Goal: Task Accomplishment & Management: Use online tool/utility

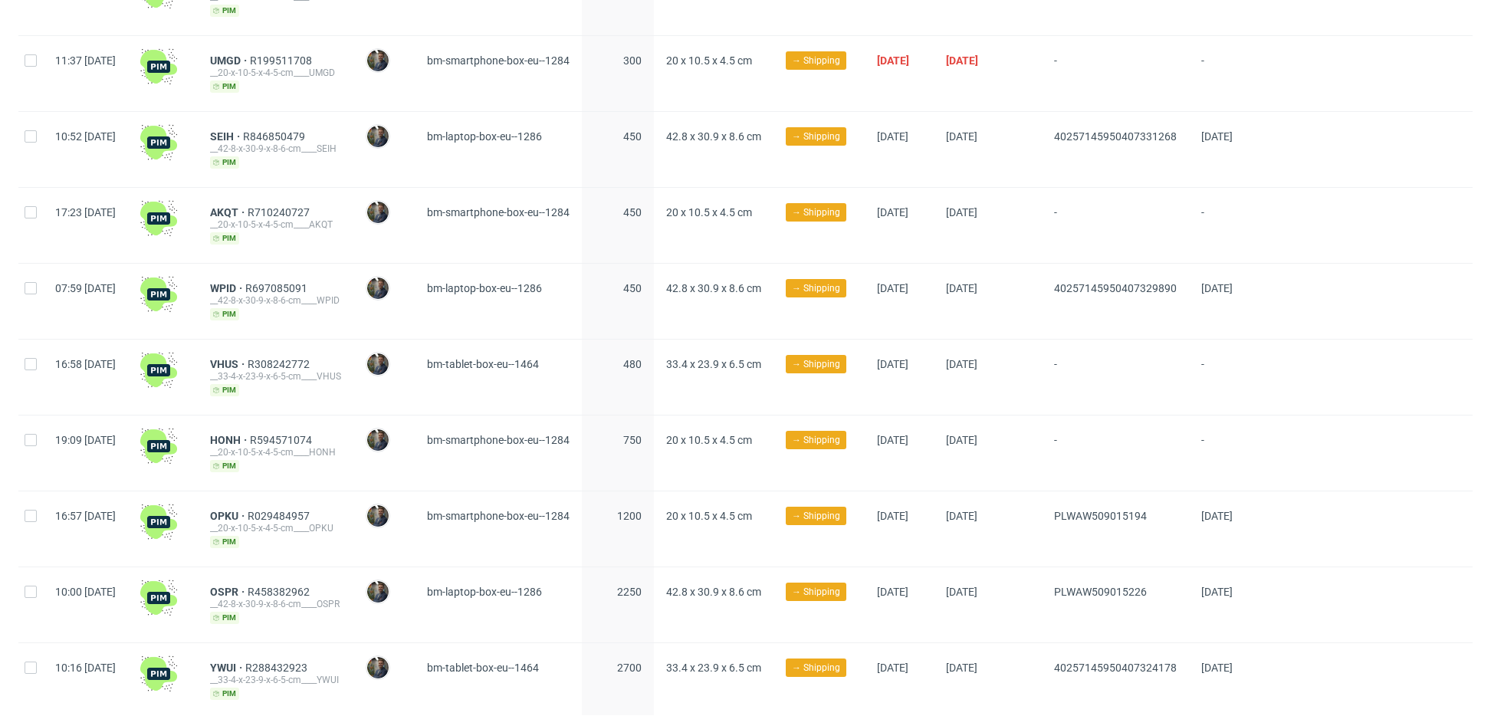
scroll to position [413, 0]
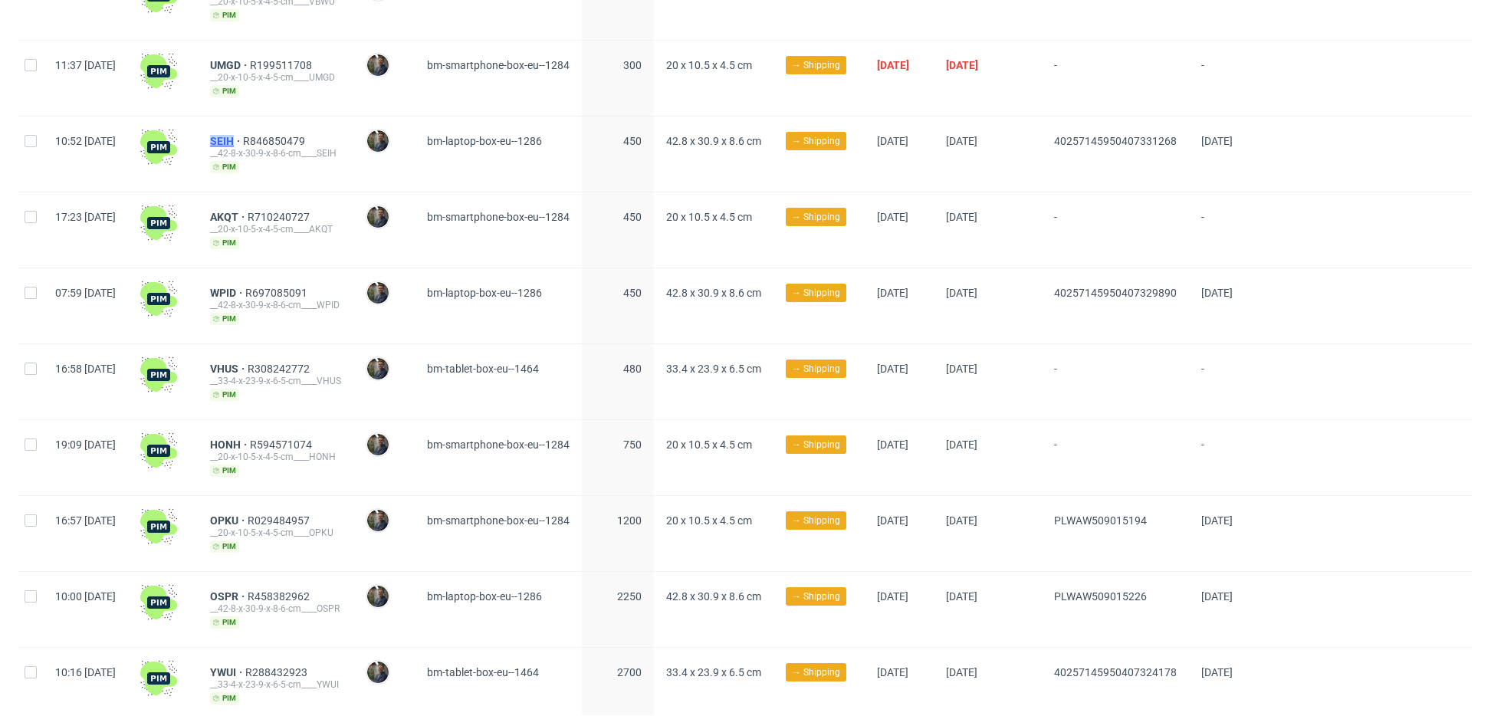
drag, startPoint x: 249, startPoint y: 140, endPoint x: 276, endPoint y: 136, distance: 27.2
click at [276, 136] on div "SEIH R846850479 __42-8-x-30-9-x-8-6-cm____SEIH pim" at bounding box center [276, 154] width 156 height 75
copy span "SEIH"
click at [243, 137] on span "SEIH" at bounding box center [226, 141] width 33 height 12
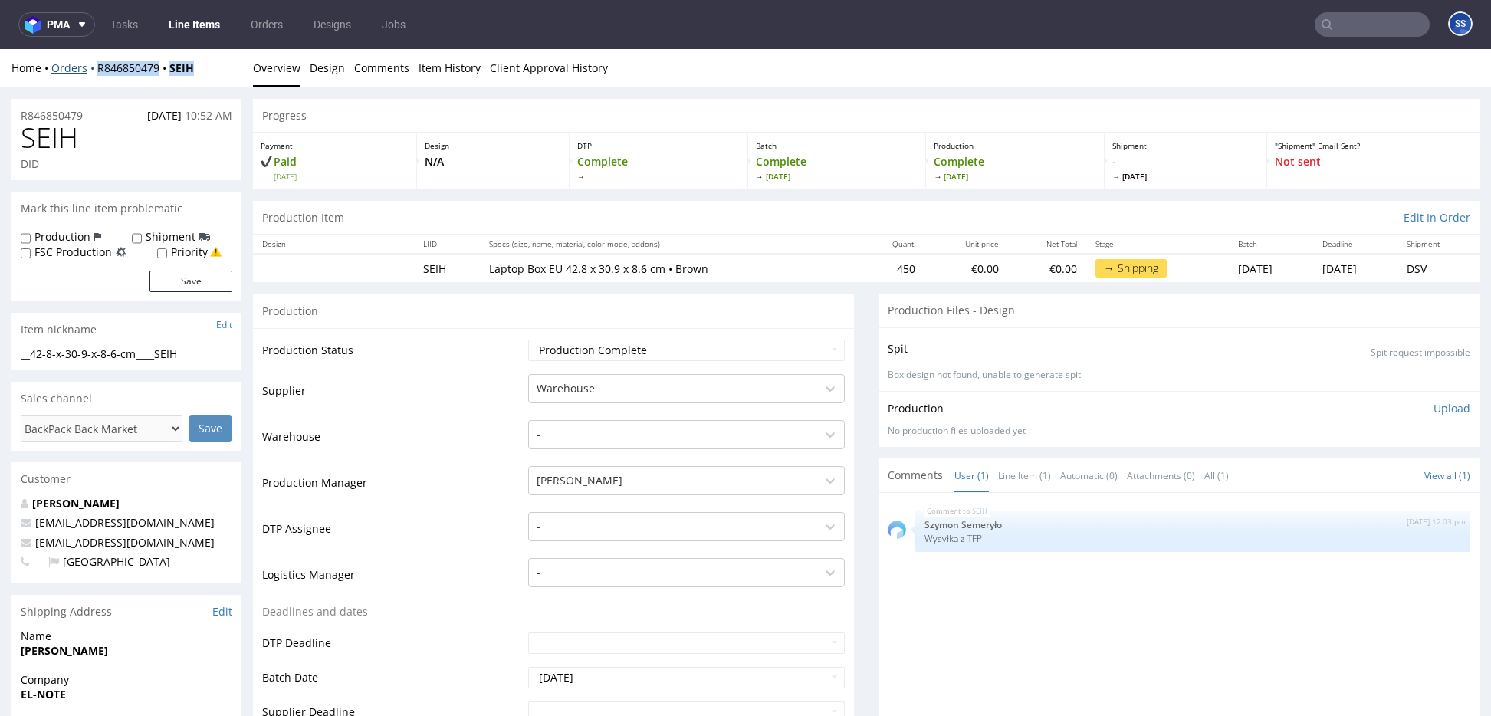
drag, startPoint x: 213, startPoint y: 77, endPoint x: 95, endPoint y: 73, distance: 118.2
click at [95, 73] on div "Home Orders R846850479 SEIH Overview Design Comments Item History Client Approv…" at bounding box center [745, 68] width 1491 height 38
copy div "R846850479 SEIH"
click at [204, 24] on link "Line Items" at bounding box center [194, 24] width 70 height 25
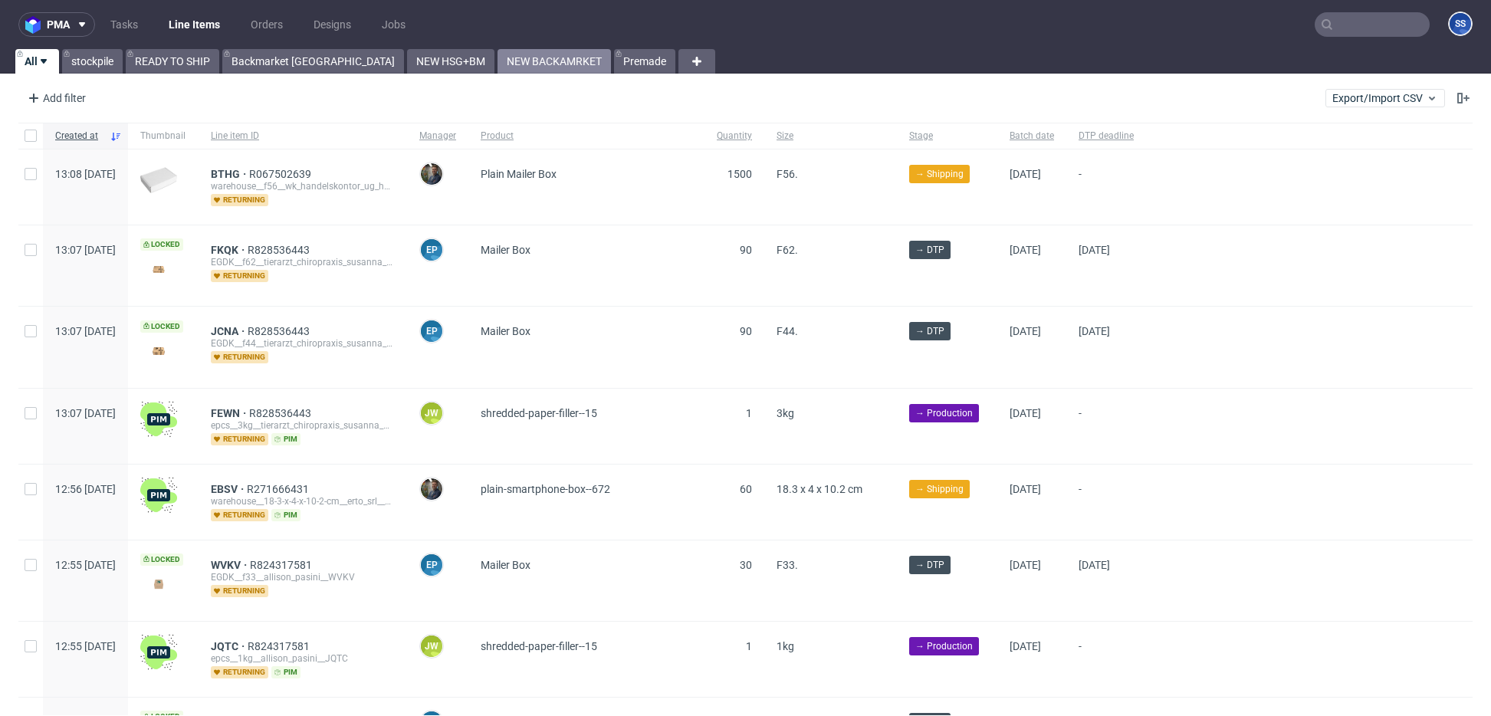
click at [498, 67] on link "NEW BACKAMRKET" at bounding box center [554, 61] width 113 height 25
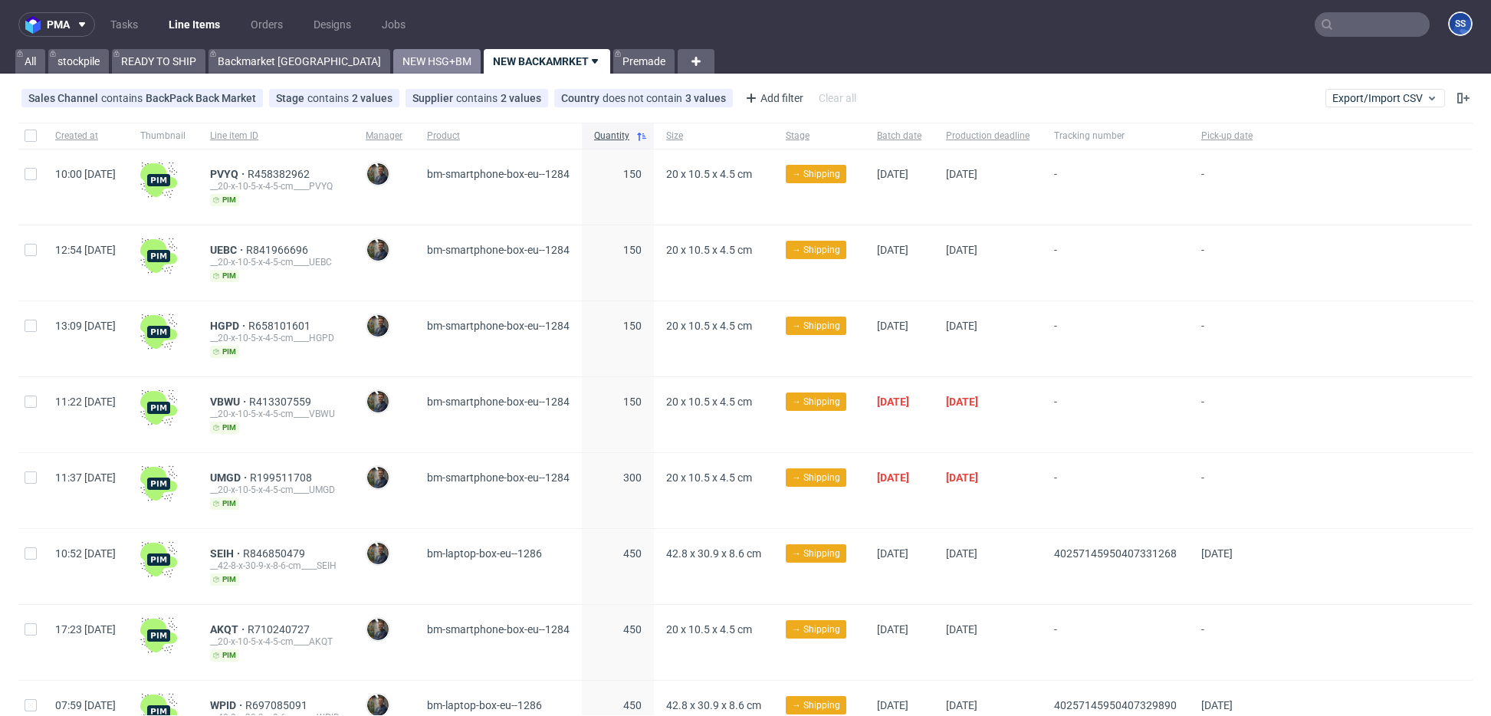
click at [393, 58] on link "NEW HSG+BM" at bounding box center [436, 61] width 87 height 25
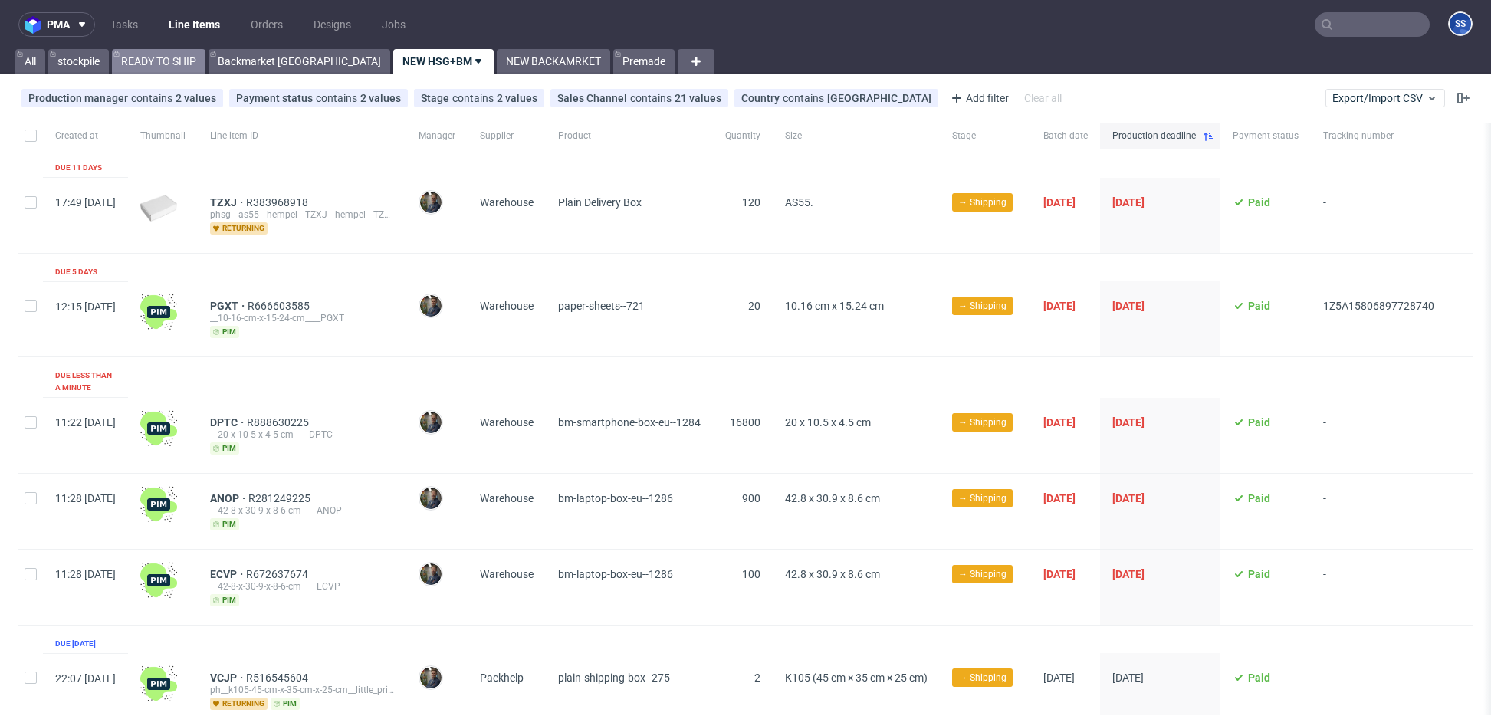
click at [152, 59] on link "READY TO SHIP" at bounding box center [159, 61] width 94 height 25
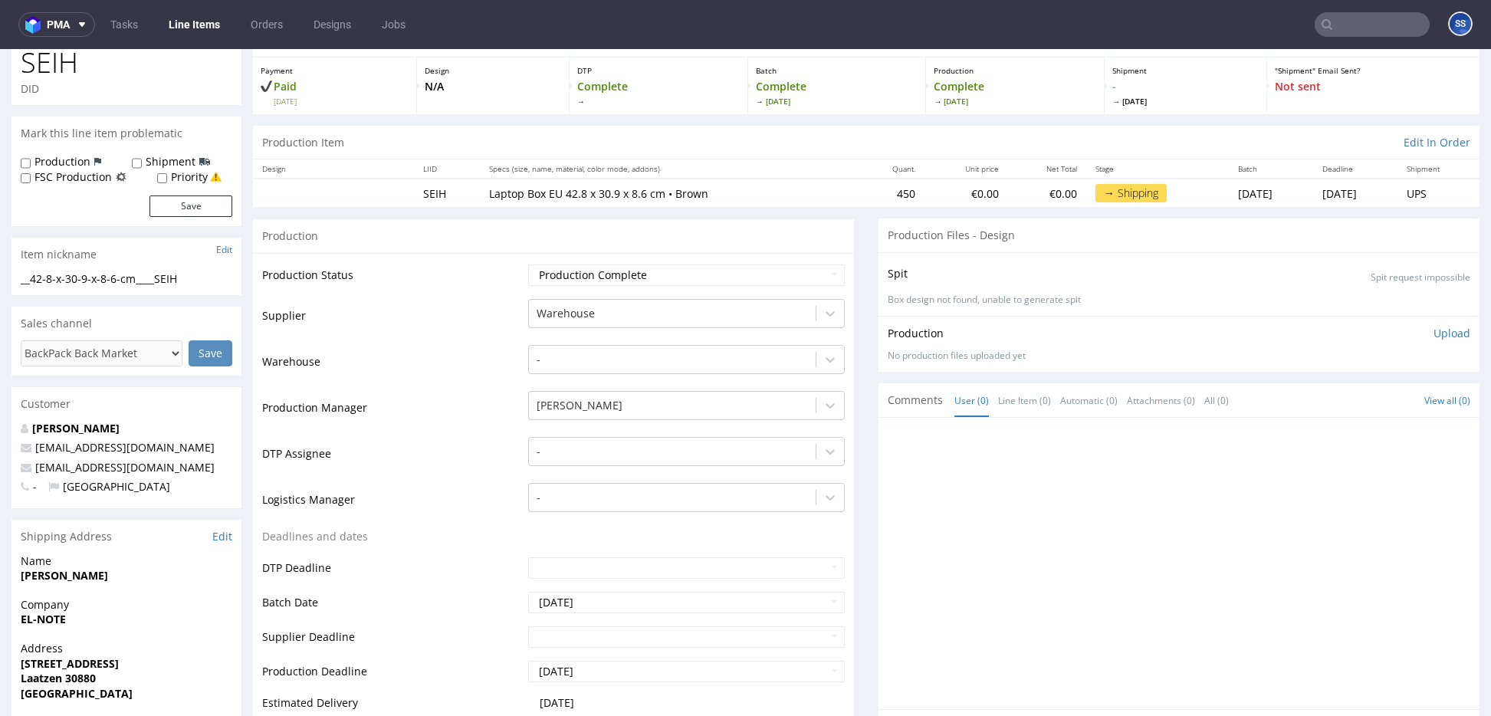
scroll to position [101, 0]
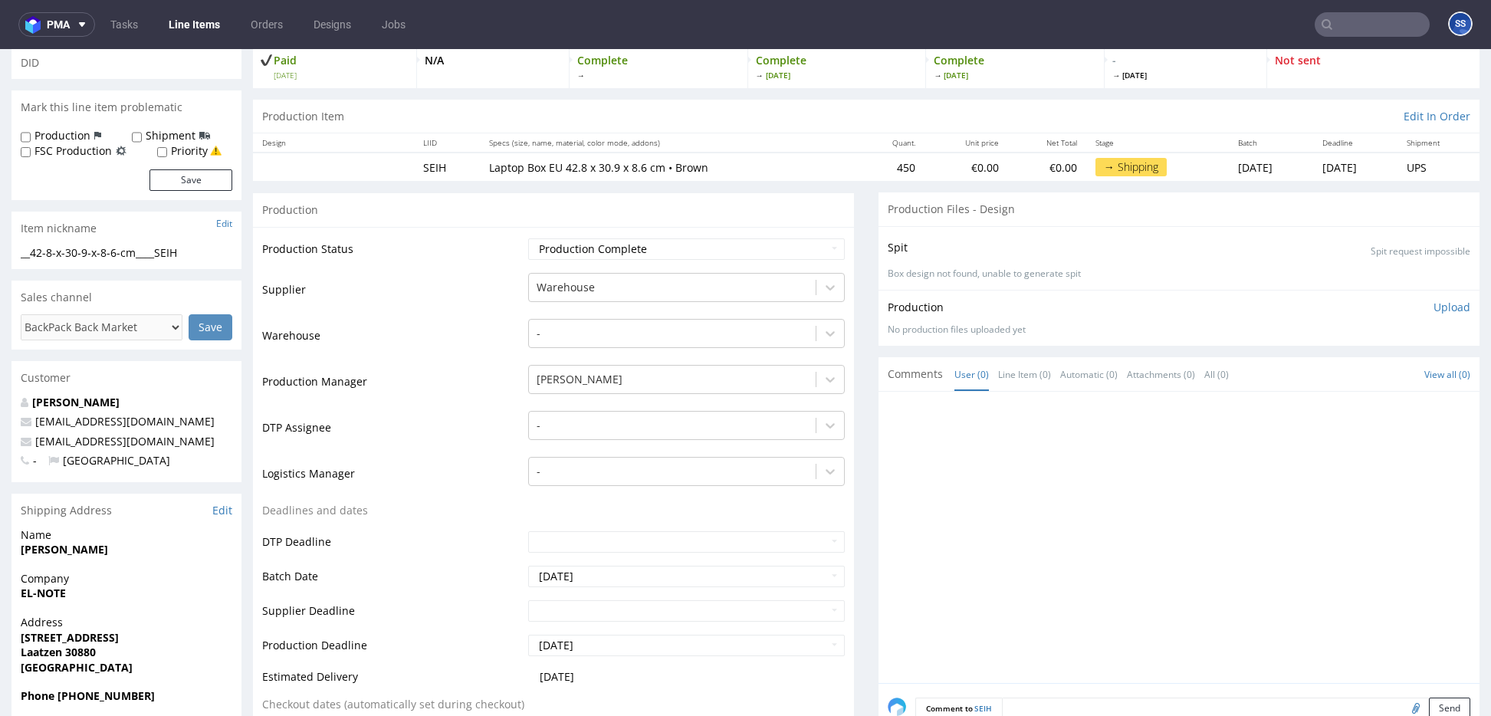
click at [197, 21] on link "Line Items" at bounding box center [194, 24] width 70 height 25
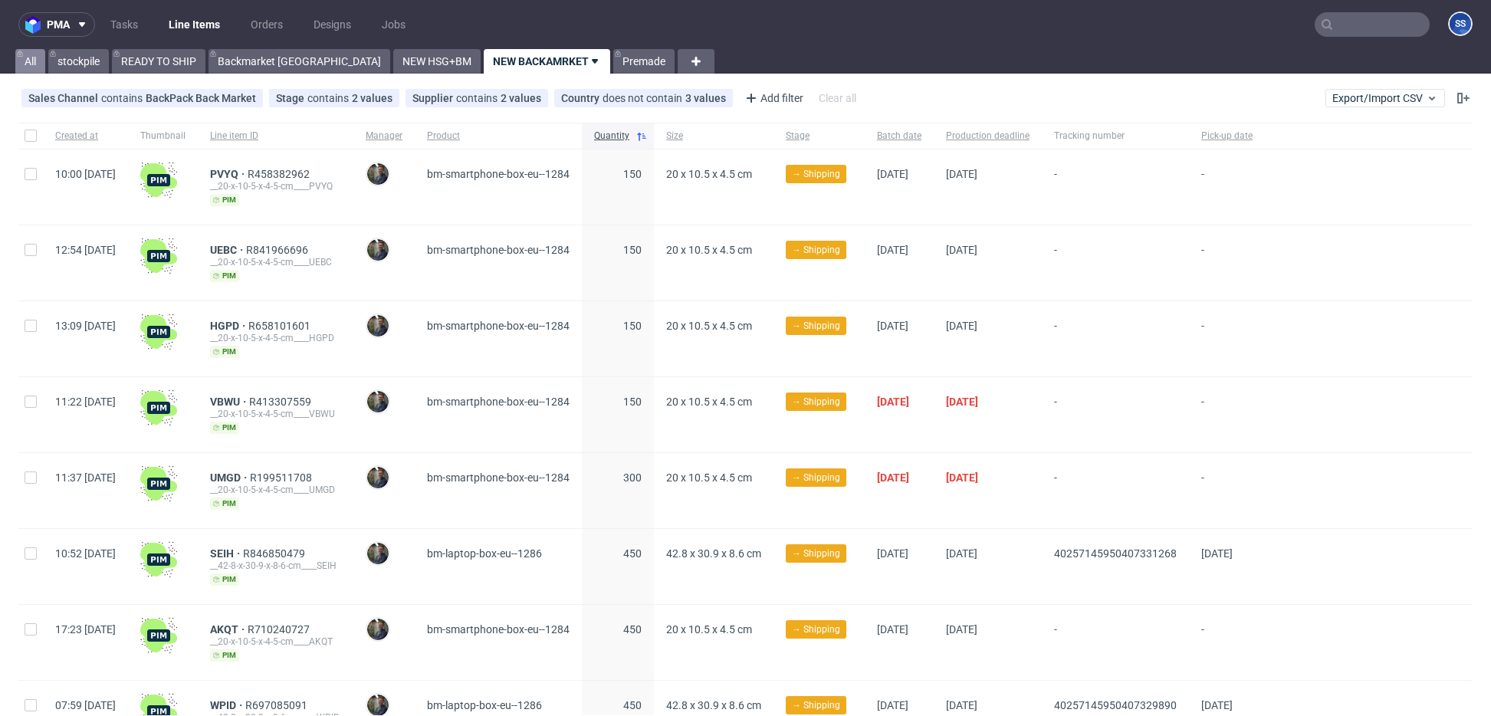
click at [34, 65] on link "All" at bounding box center [30, 61] width 30 height 25
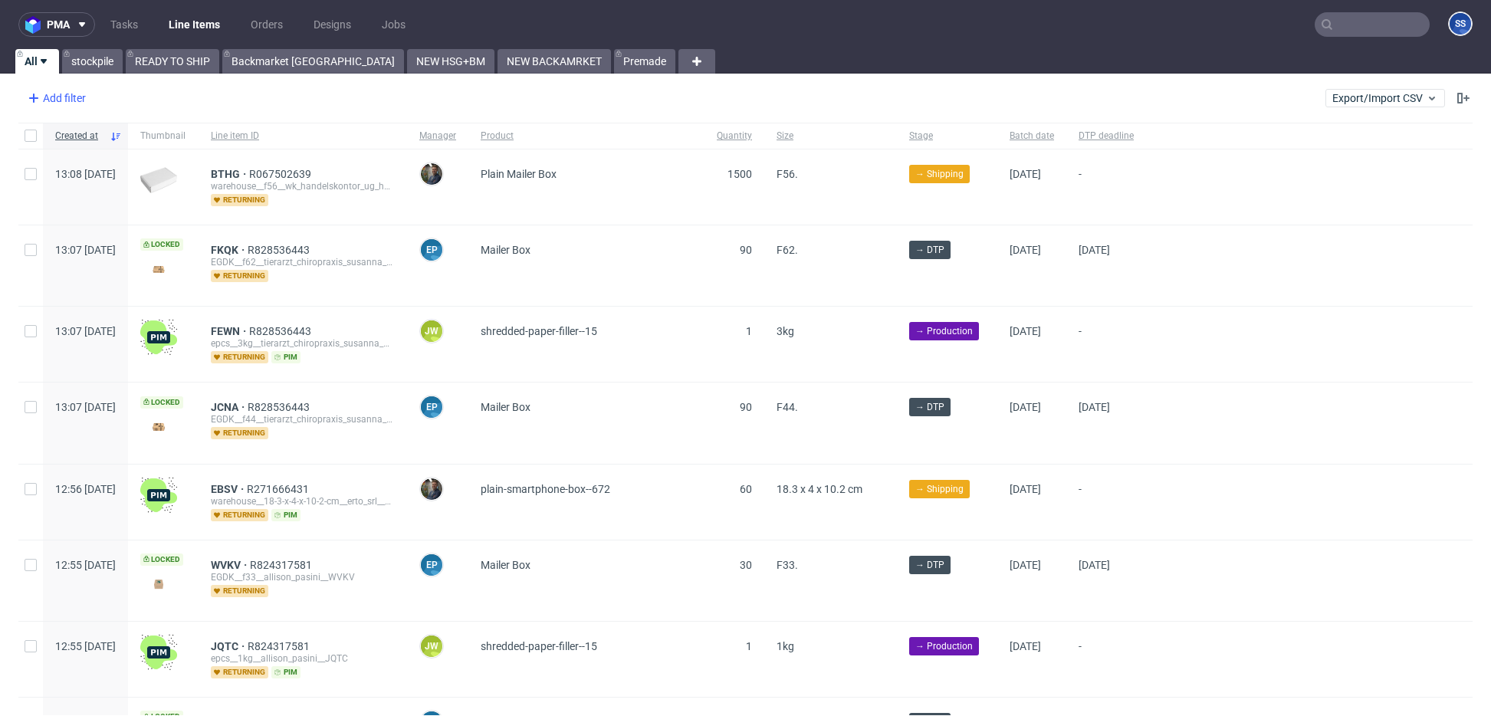
click at [62, 96] on div "Add filter" at bounding box center [54, 98] width 67 height 25
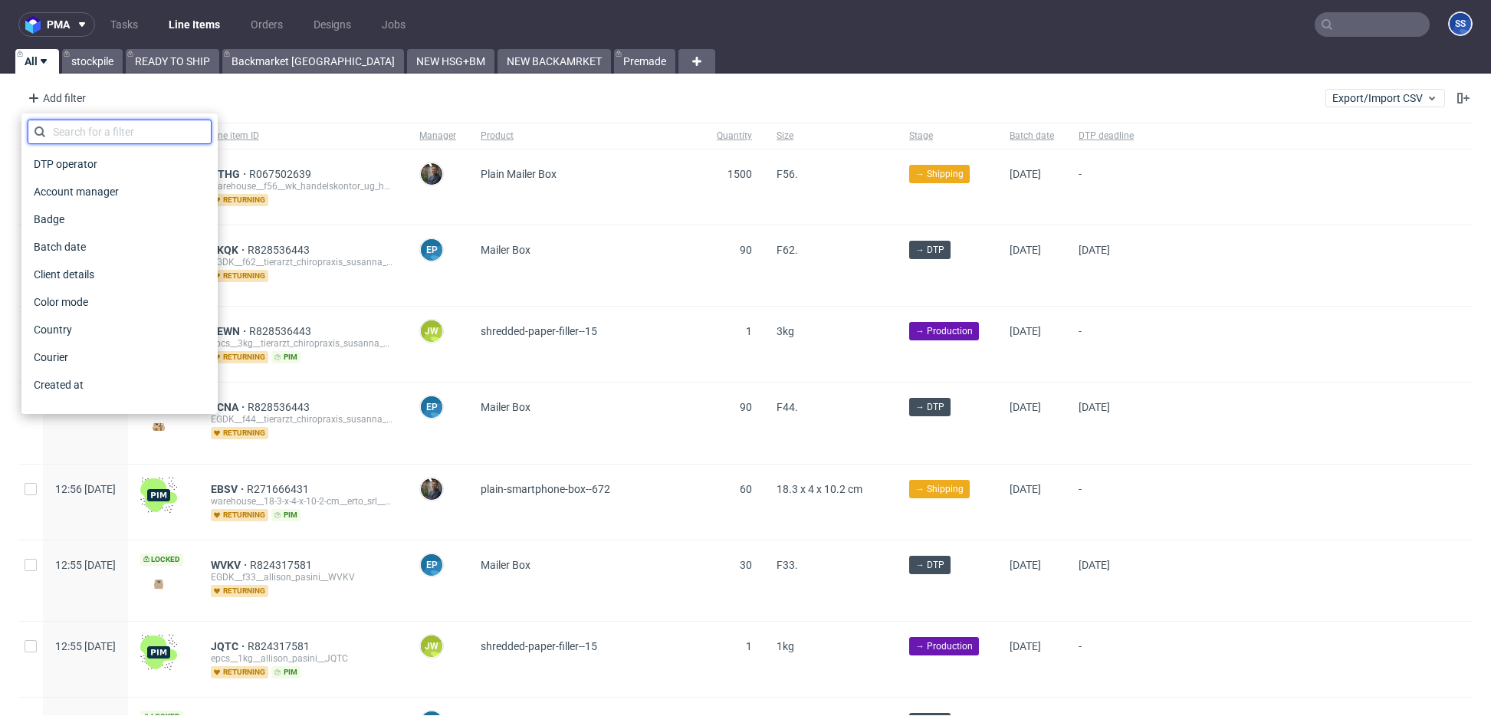
click at [95, 130] on input "text" at bounding box center [120, 132] width 184 height 25
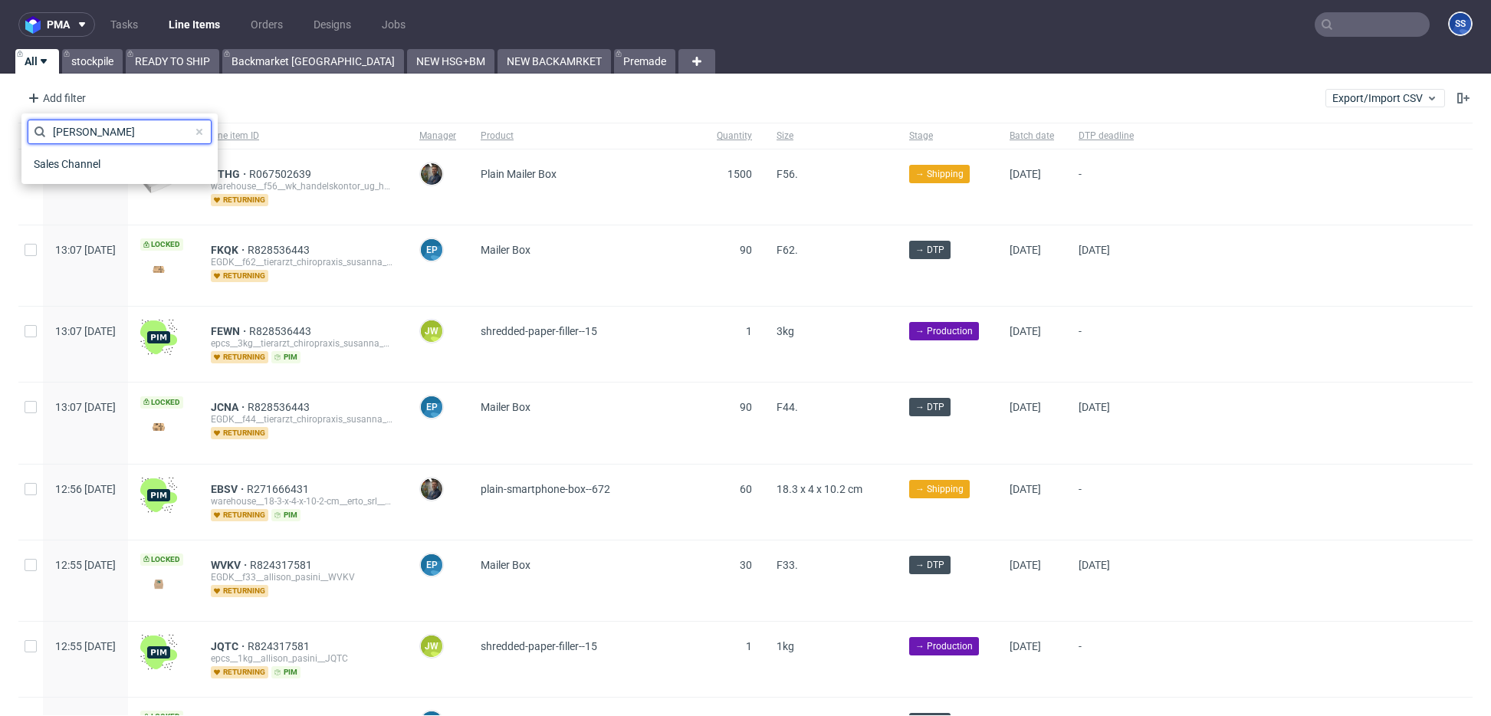
type input "[PERSON_NAME]"
click at [82, 151] on div "Sales Channel" at bounding box center [120, 164] width 184 height 28
click at [81, 158] on span "Sales Channel" at bounding box center [69, 163] width 82 height 21
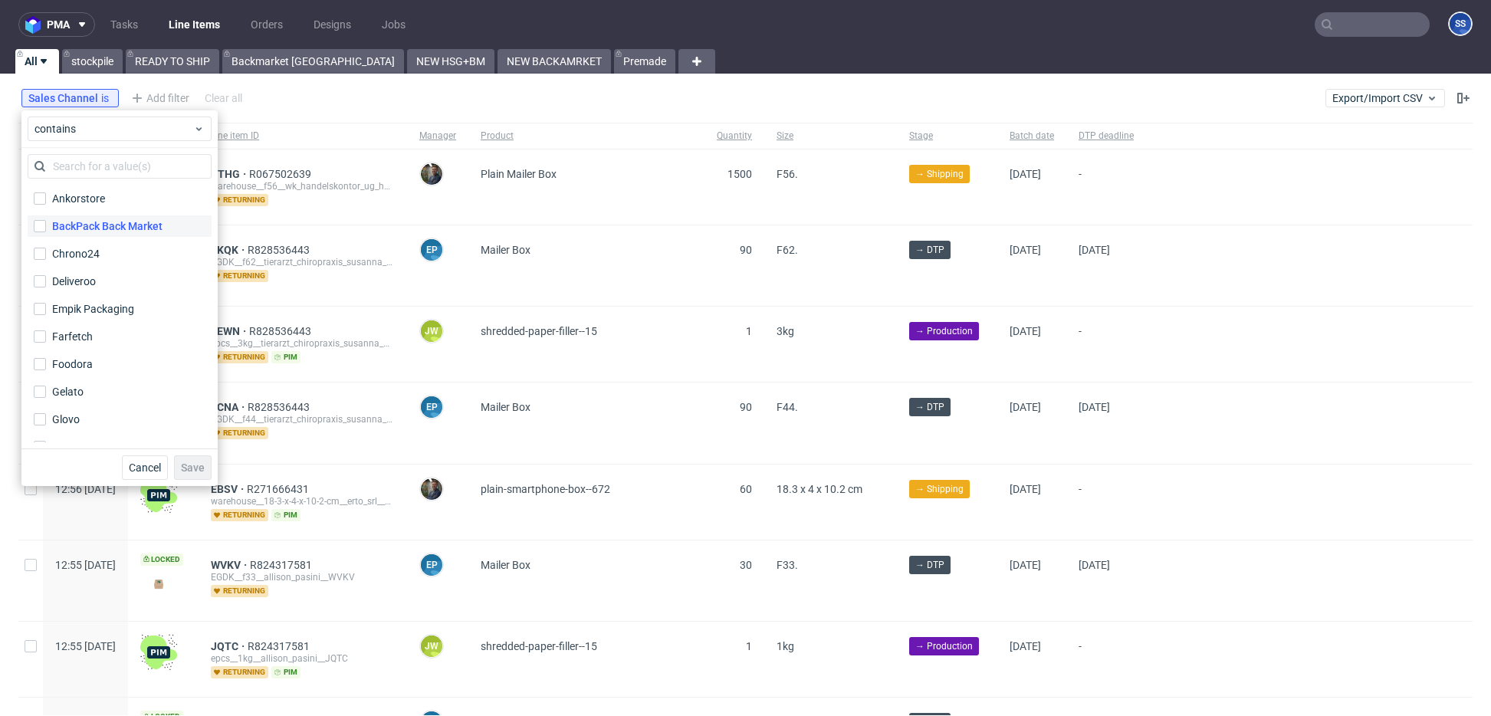
click at [120, 229] on div "BackPack Back Market" at bounding box center [107, 226] width 110 height 15
click at [46, 229] on input "BackPack Back Market" at bounding box center [40, 226] width 12 height 12
checkbox input "true"
click at [191, 459] on button "Save" at bounding box center [193, 467] width 38 height 25
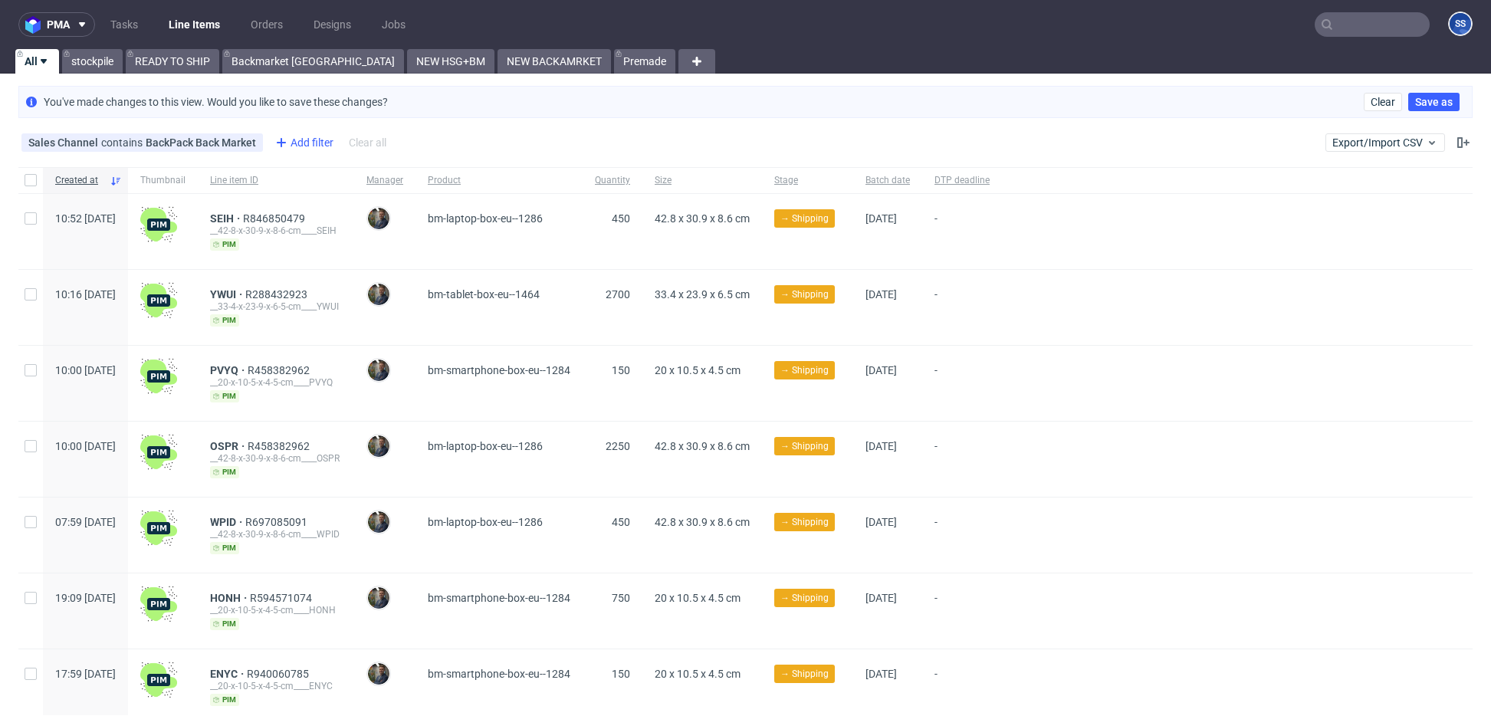
click at [275, 136] on icon at bounding box center [281, 142] width 18 height 18
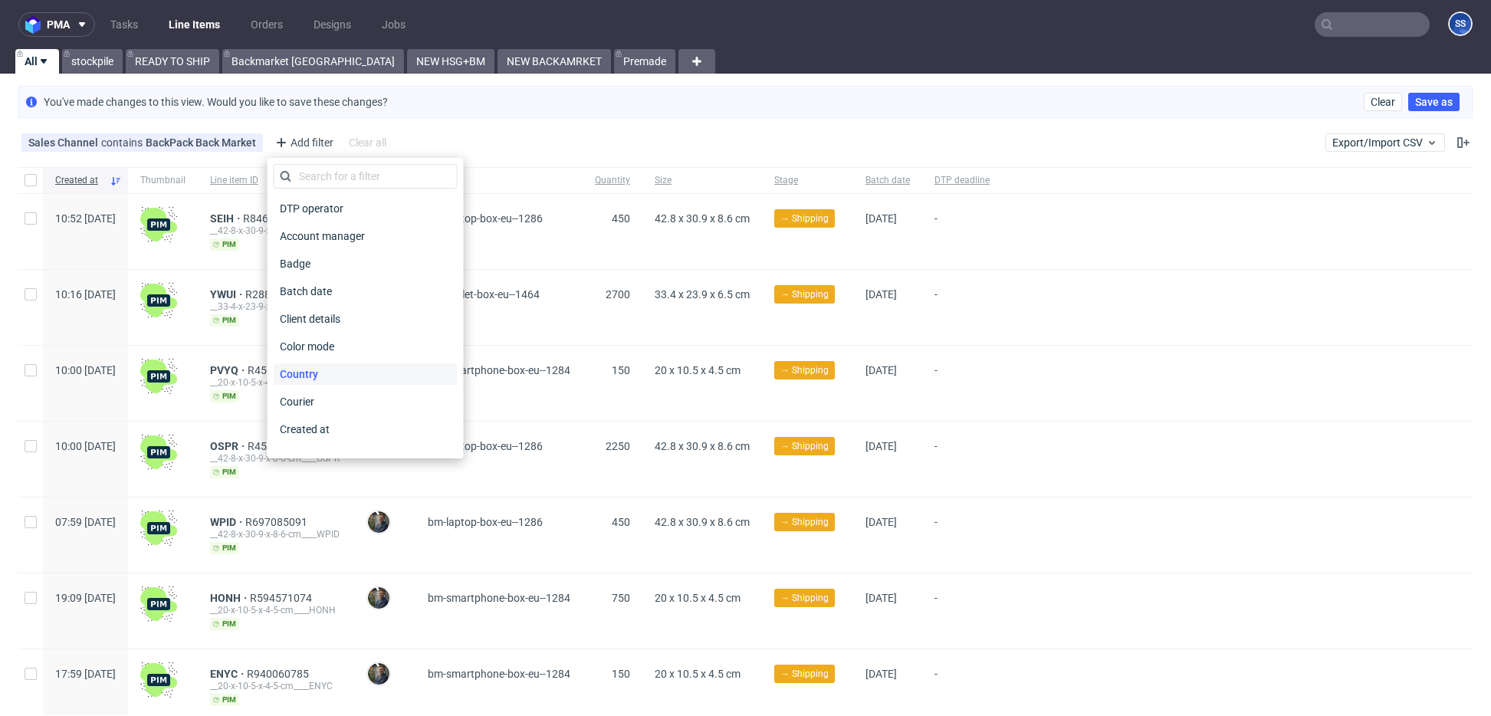
click at [314, 368] on span "Country" at bounding box center [299, 373] width 51 height 21
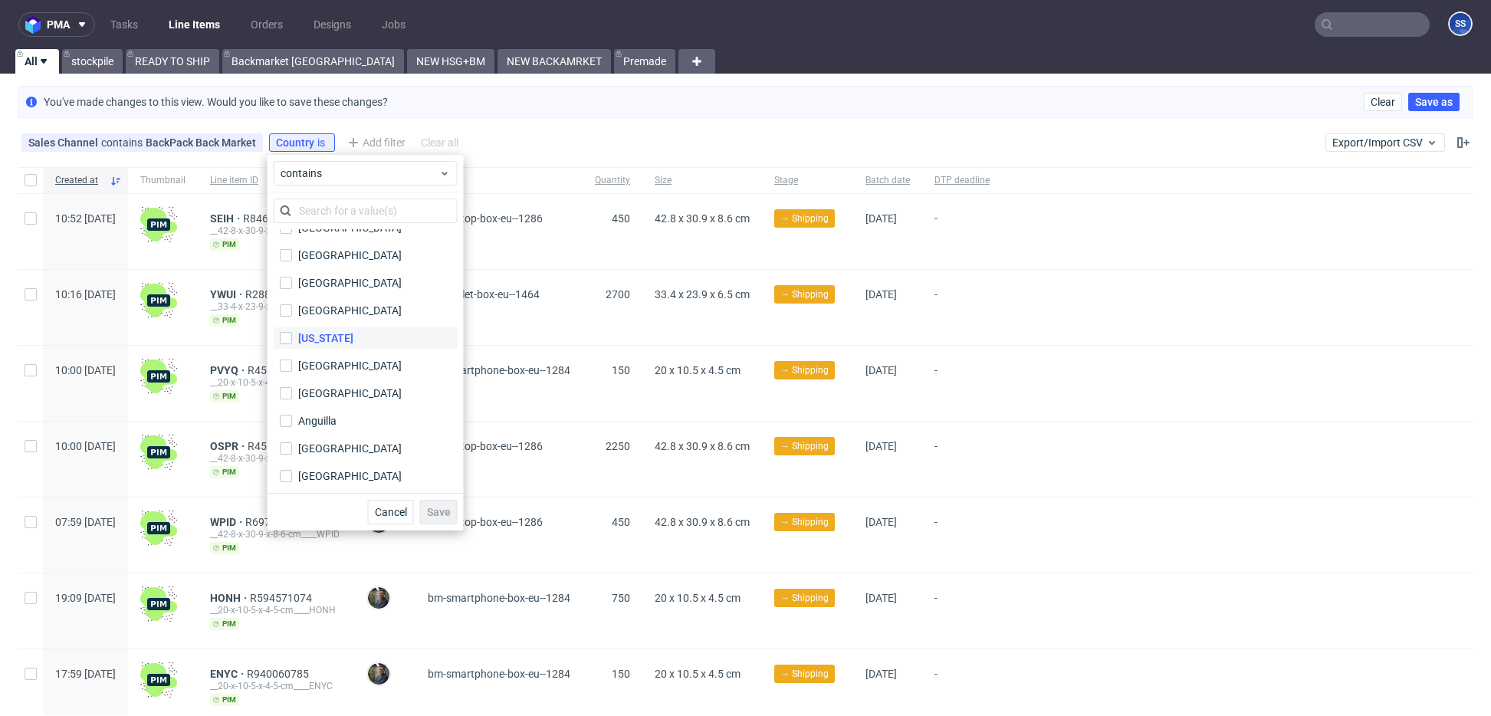
scroll to position [16, 0]
click at [357, 207] on input "text" at bounding box center [366, 211] width 184 height 25
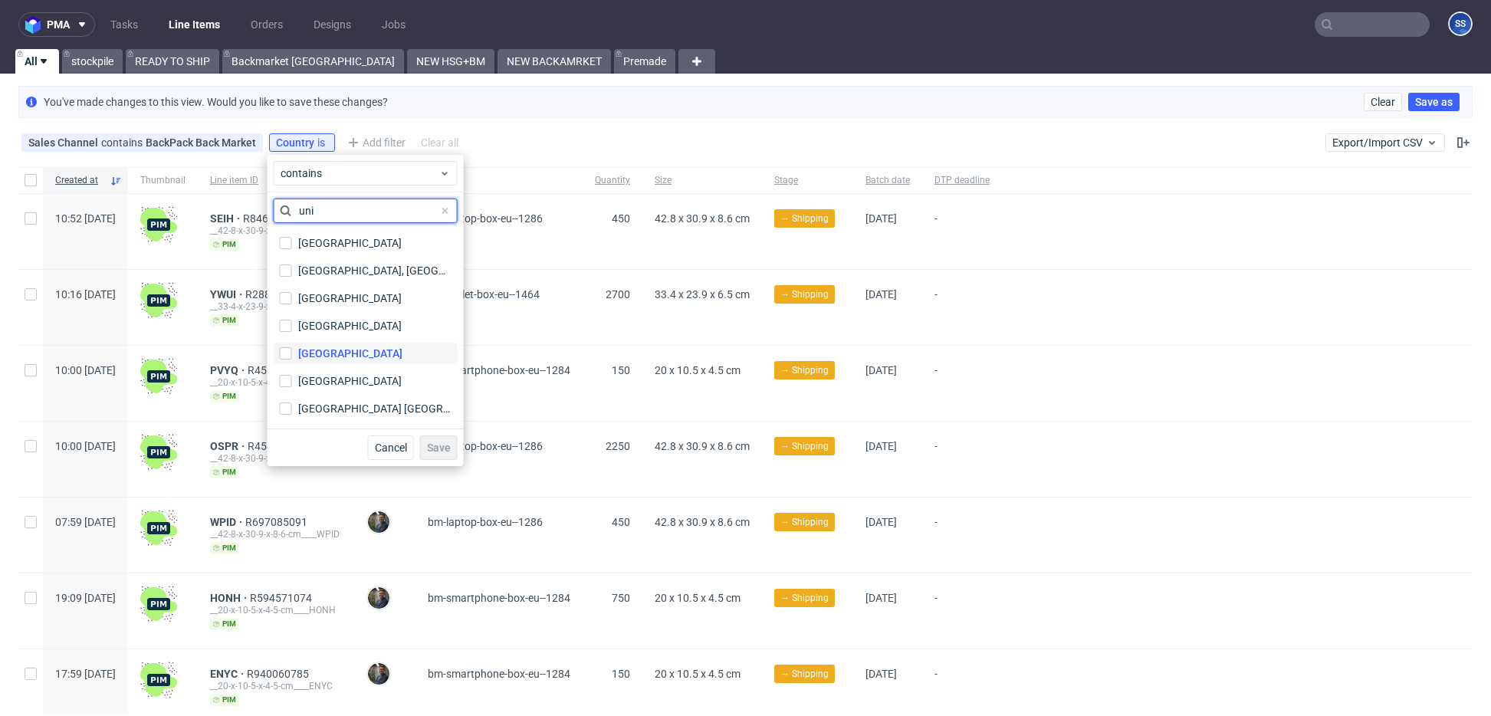
type input "uni"
click at [367, 357] on div "[GEOGRAPHIC_DATA]" at bounding box center [350, 353] width 104 height 15
click at [292, 357] on input "[GEOGRAPHIC_DATA]" at bounding box center [286, 353] width 12 height 12
checkbox input "true"
click at [452, 442] on button "Save" at bounding box center [439, 448] width 38 height 25
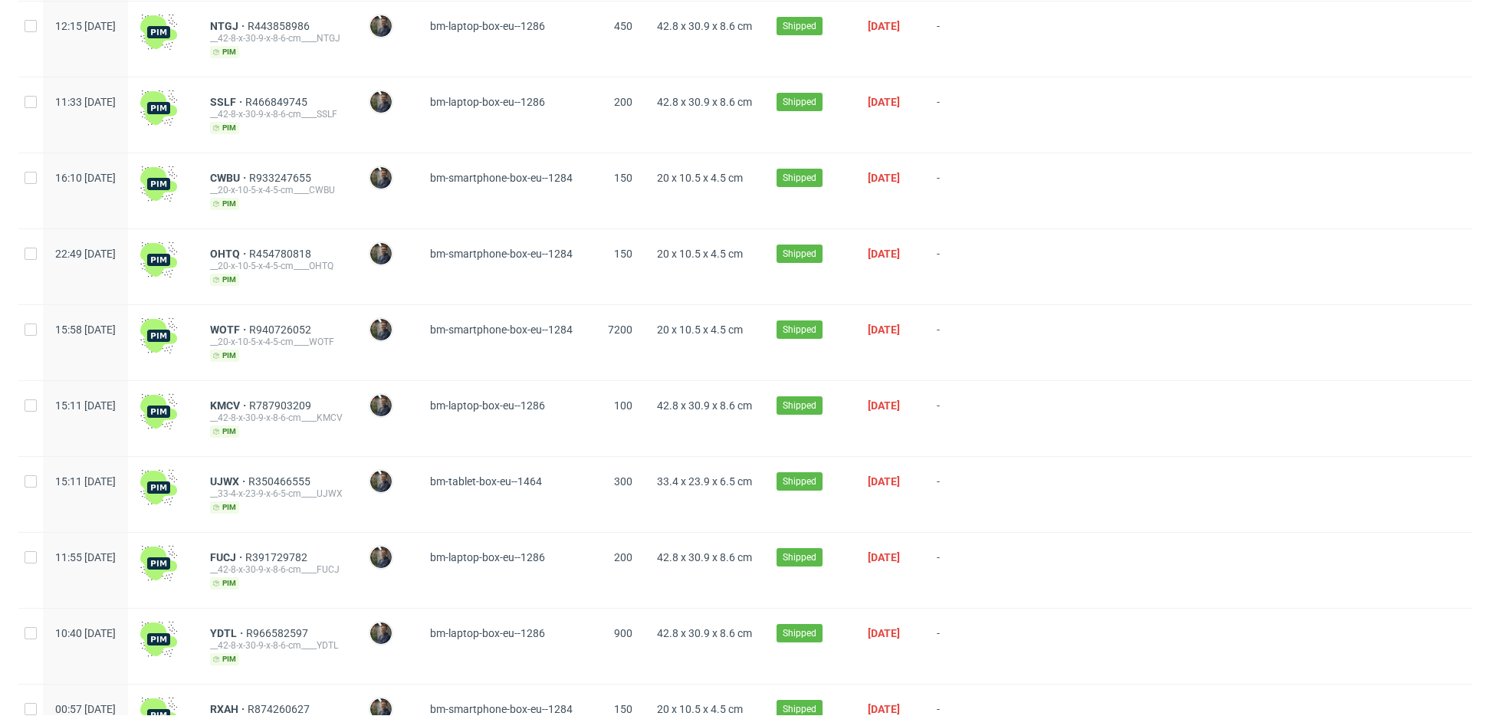
scroll to position [866, 0]
click at [249, 253] on span "CWBU" at bounding box center [229, 254] width 39 height 12
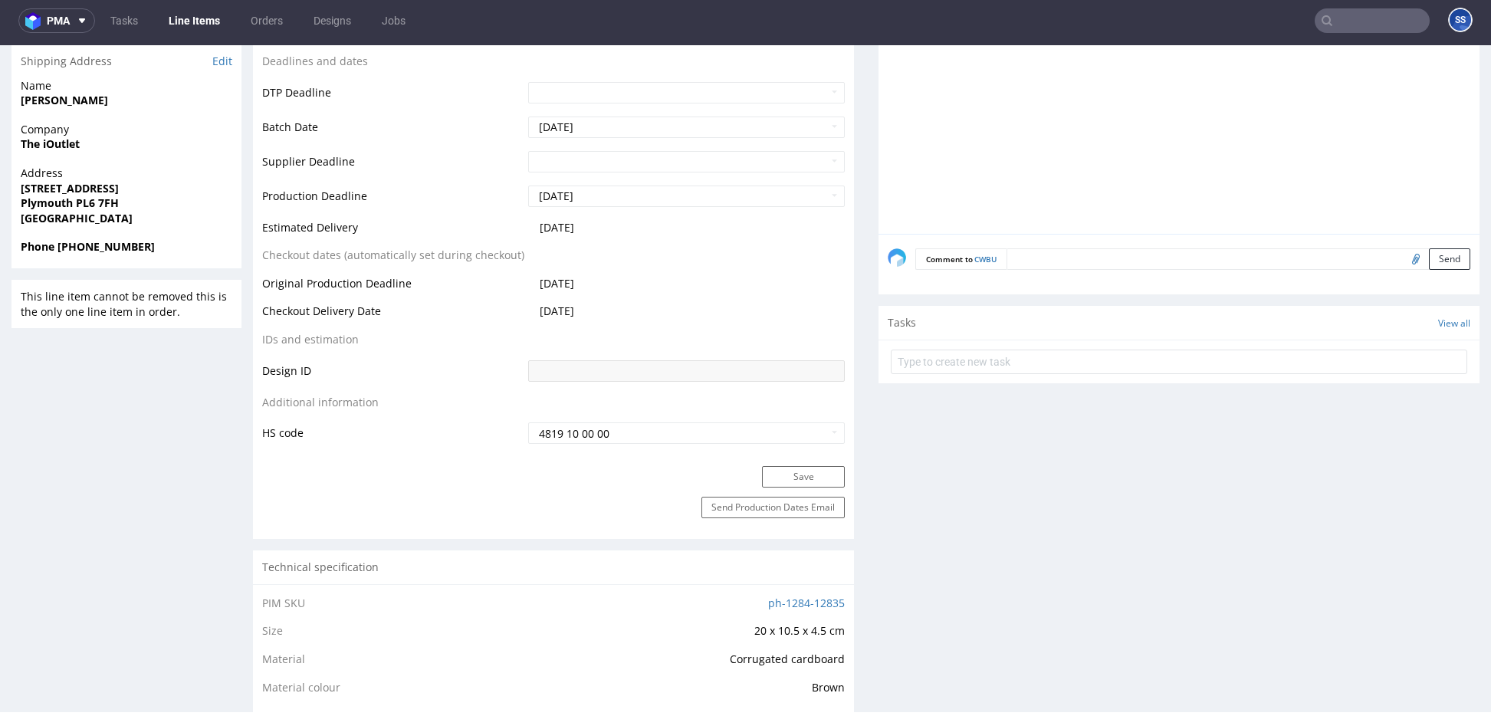
scroll to position [545, 0]
drag, startPoint x: 620, startPoint y: 229, endPoint x: 535, endPoint y: 234, distance: 84.5
click at [535, 234] on td "2025-09-17" at bounding box center [684, 234] width 321 height 28
click at [574, 232] on span "2025-09-17" at bounding box center [557, 229] width 35 height 15
drag, startPoint x: 601, startPoint y: 229, endPoint x: 514, endPoint y: 228, distance: 87.4
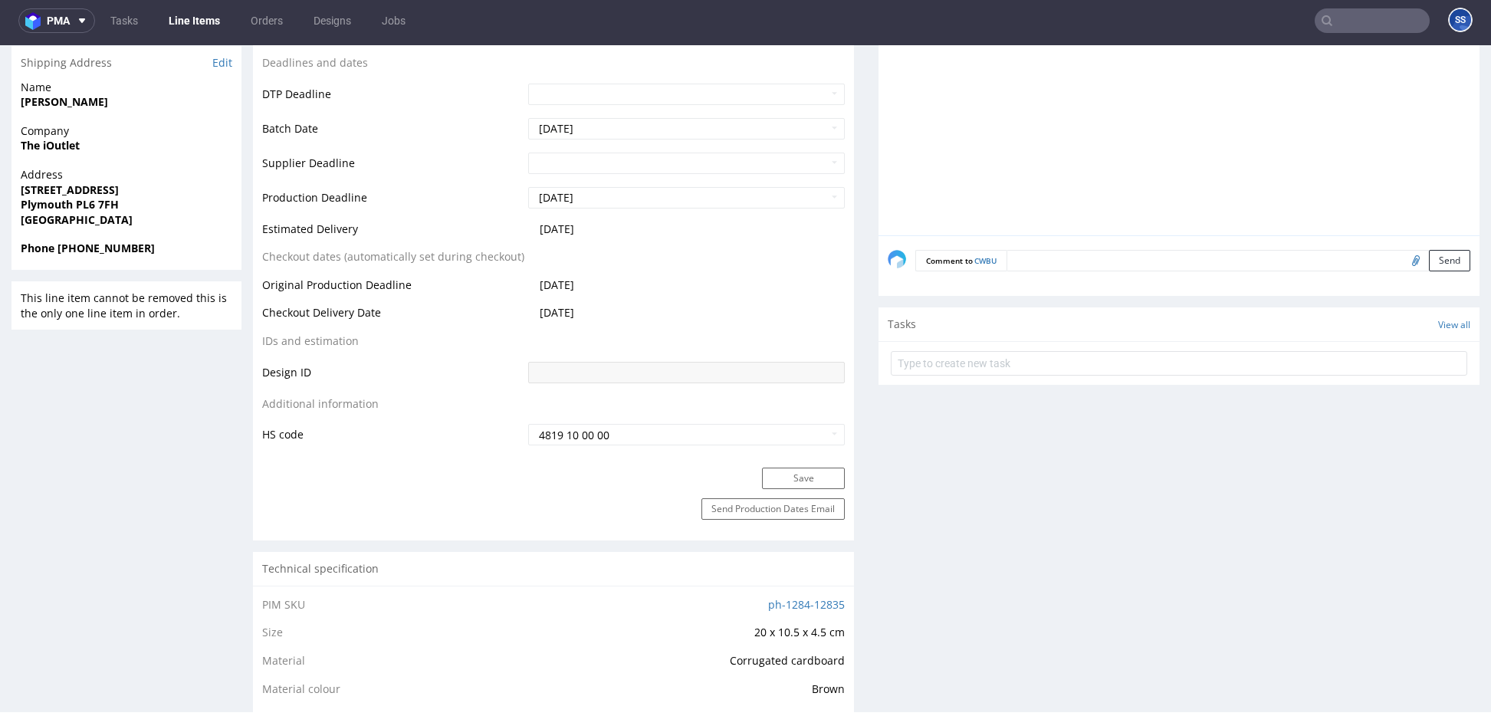
click at [514, 228] on tr "Estimated Delivery 2025-09-17" at bounding box center [553, 234] width 583 height 28
click at [190, 18] on link "Line Items" at bounding box center [194, 20] width 70 height 25
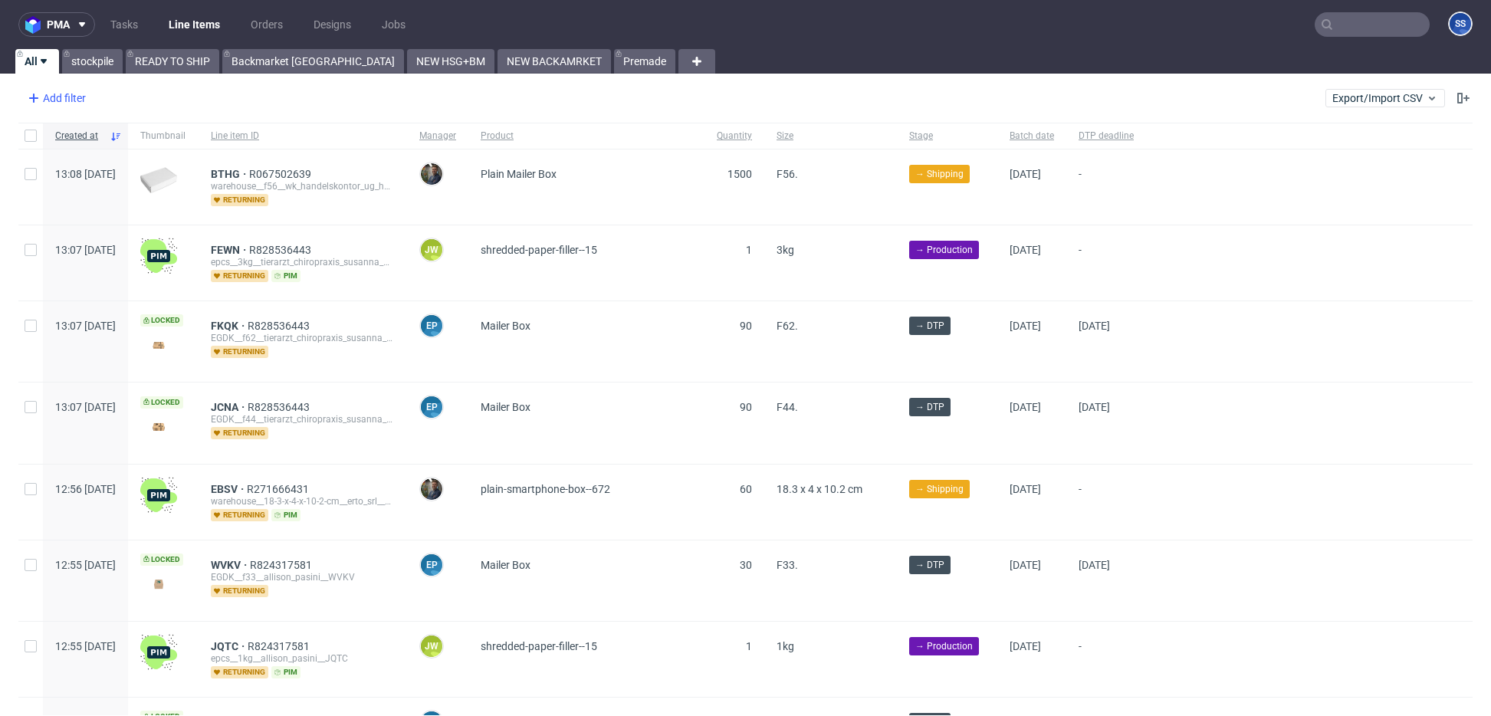
click at [52, 95] on div "Add filter" at bounding box center [54, 98] width 67 height 25
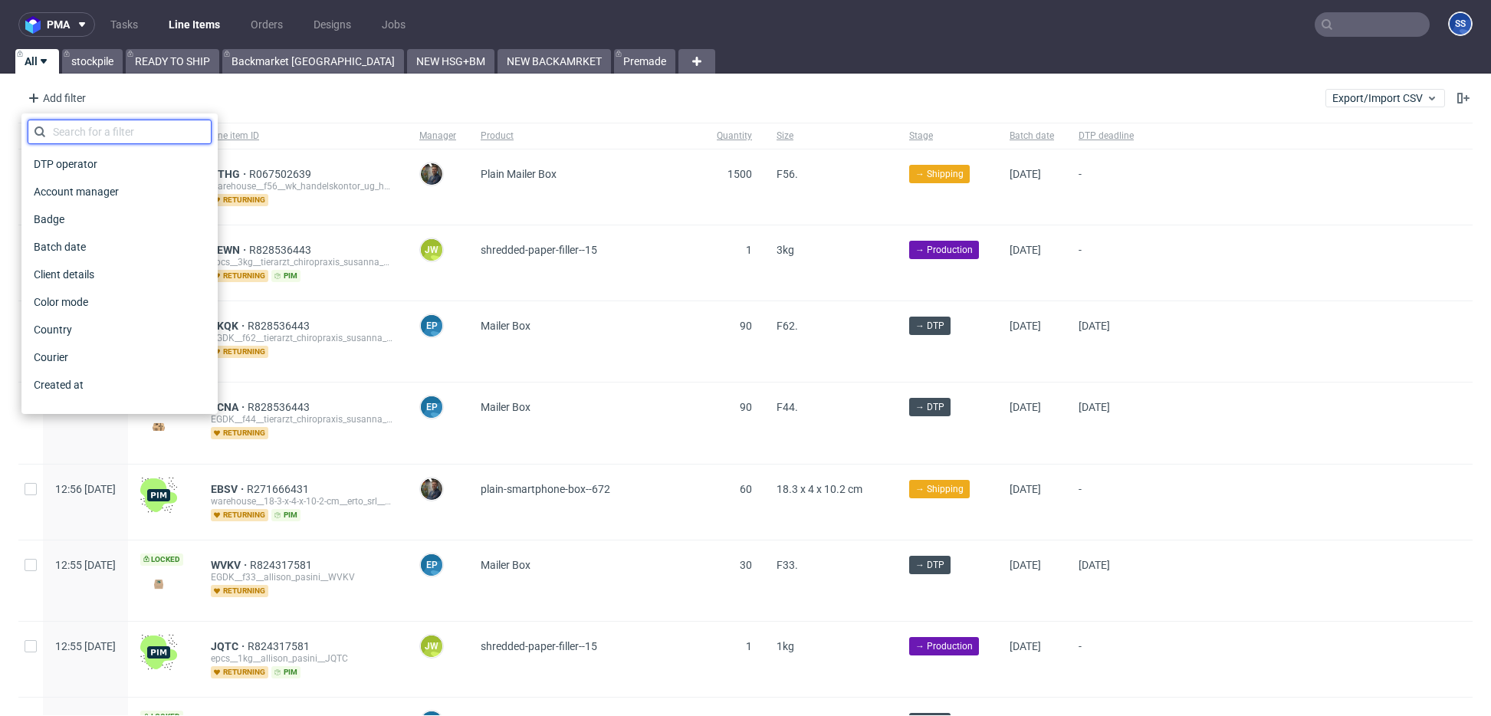
click at [117, 124] on input "text" at bounding box center [120, 132] width 184 height 25
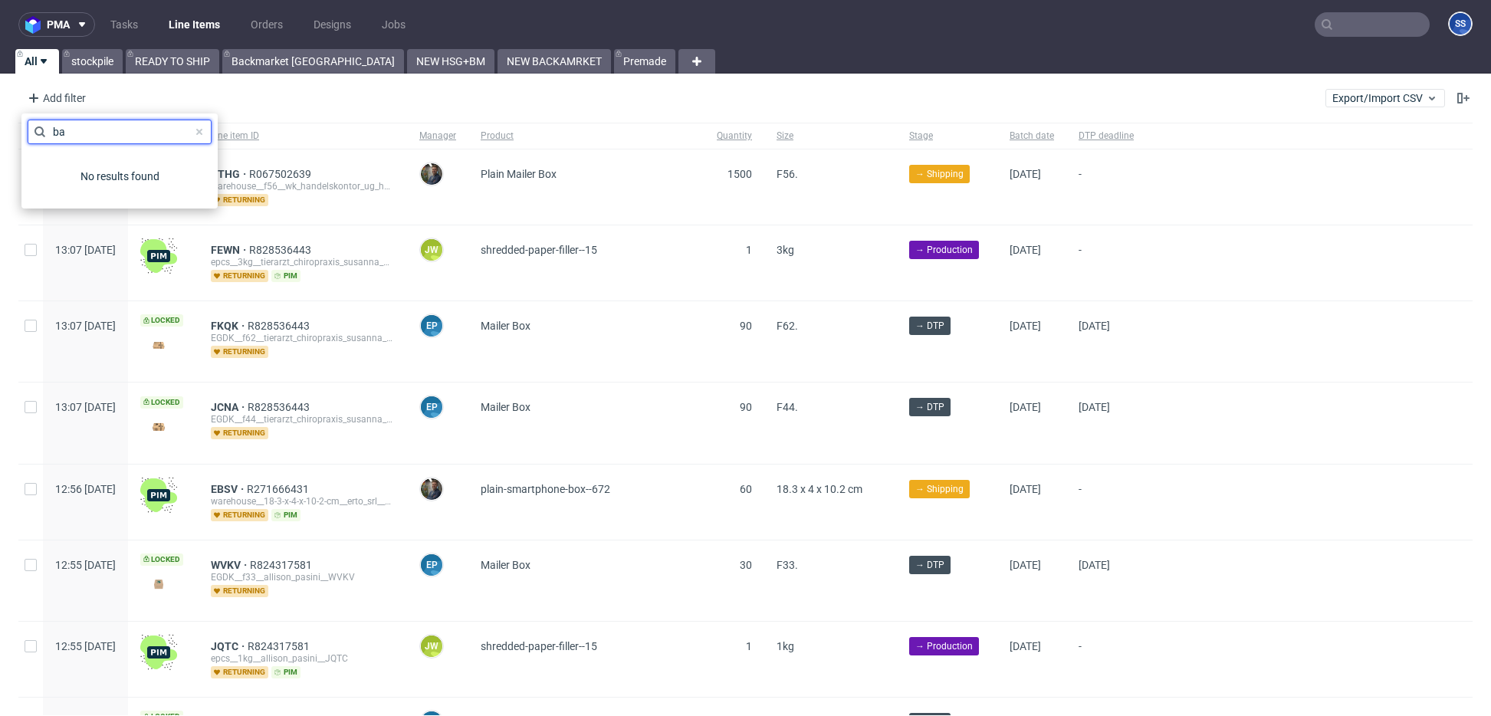
type input "b"
type input "sale"
click at [108, 153] on div "Sales Channel" at bounding box center [120, 164] width 184 height 28
click at [97, 163] on span "Sales Channel" at bounding box center [69, 163] width 82 height 21
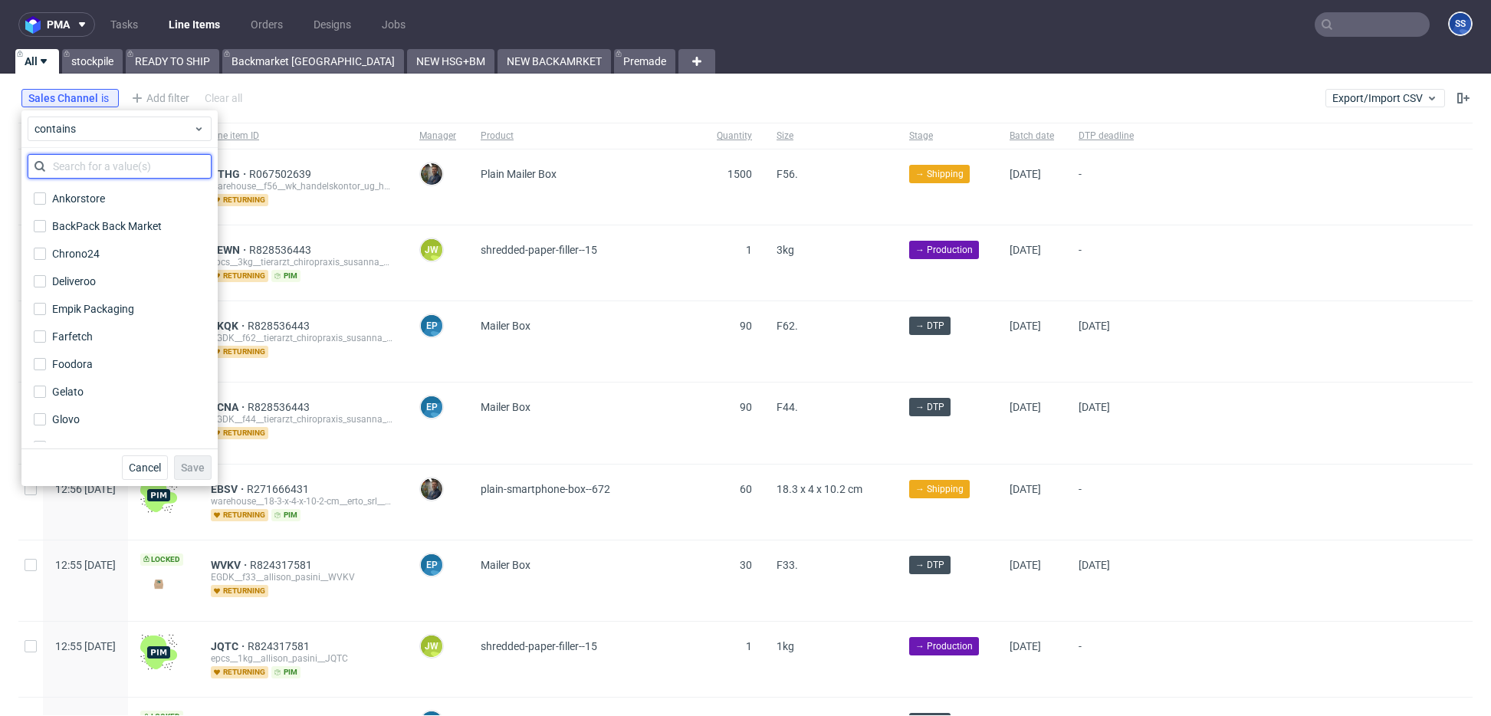
click at [120, 164] on input "text" at bounding box center [120, 166] width 184 height 25
click at [111, 223] on div "BackPack Back Market" at bounding box center [107, 226] width 110 height 15
click at [46, 223] on input "BackPack Back Market" at bounding box center [40, 226] width 12 height 12
checkbox input "true"
click at [184, 469] on span "Save" at bounding box center [193, 467] width 24 height 11
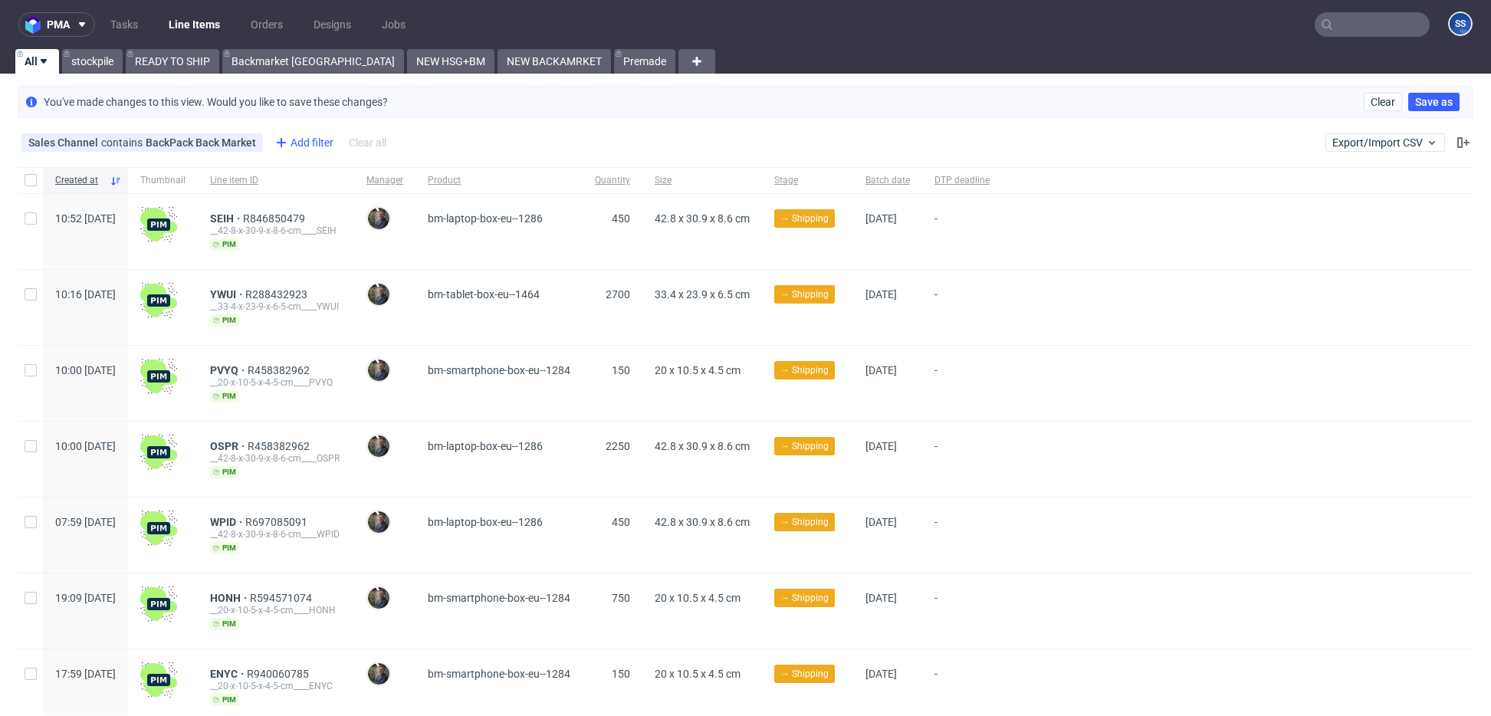
click at [294, 143] on div "Add filter" at bounding box center [302, 142] width 67 height 25
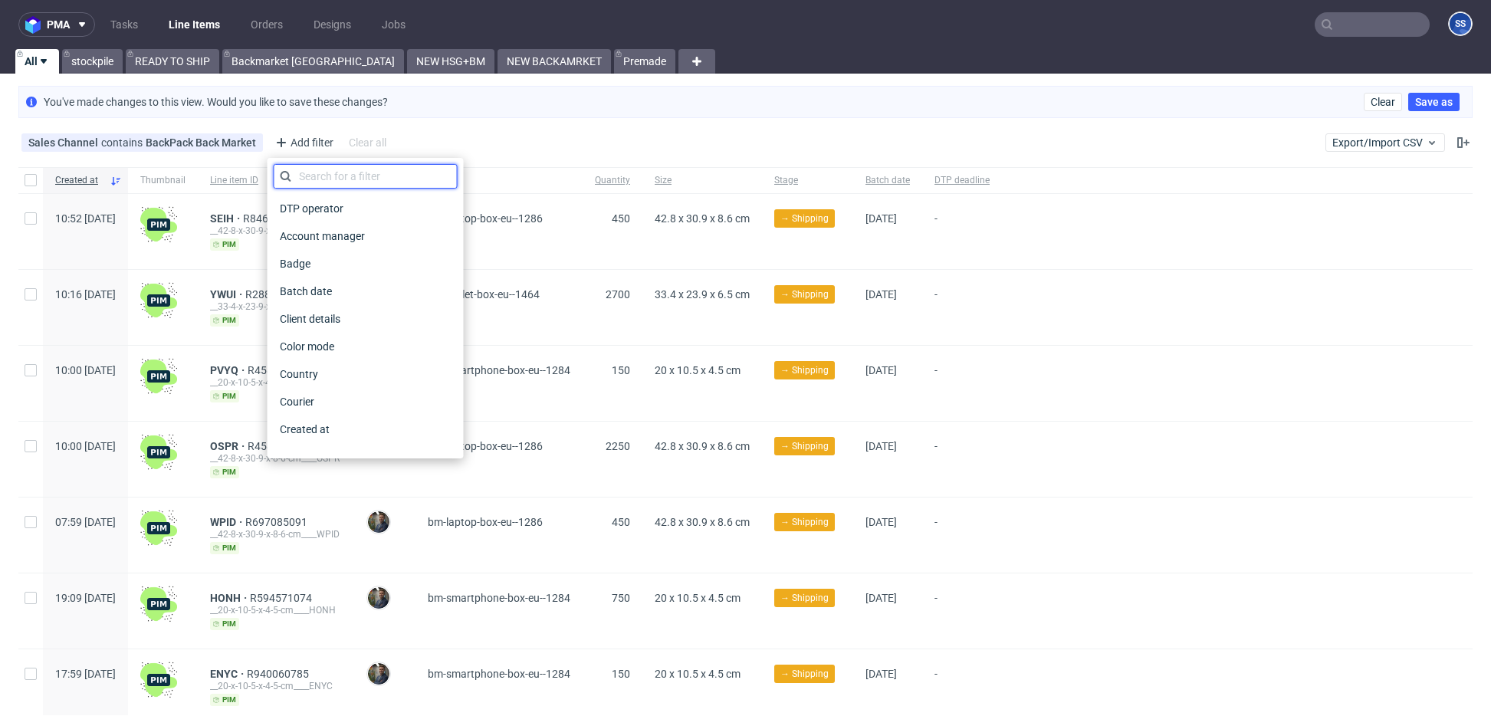
click at [356, 174] on input "text" at bounding box center [366, 176] width 184 height 25
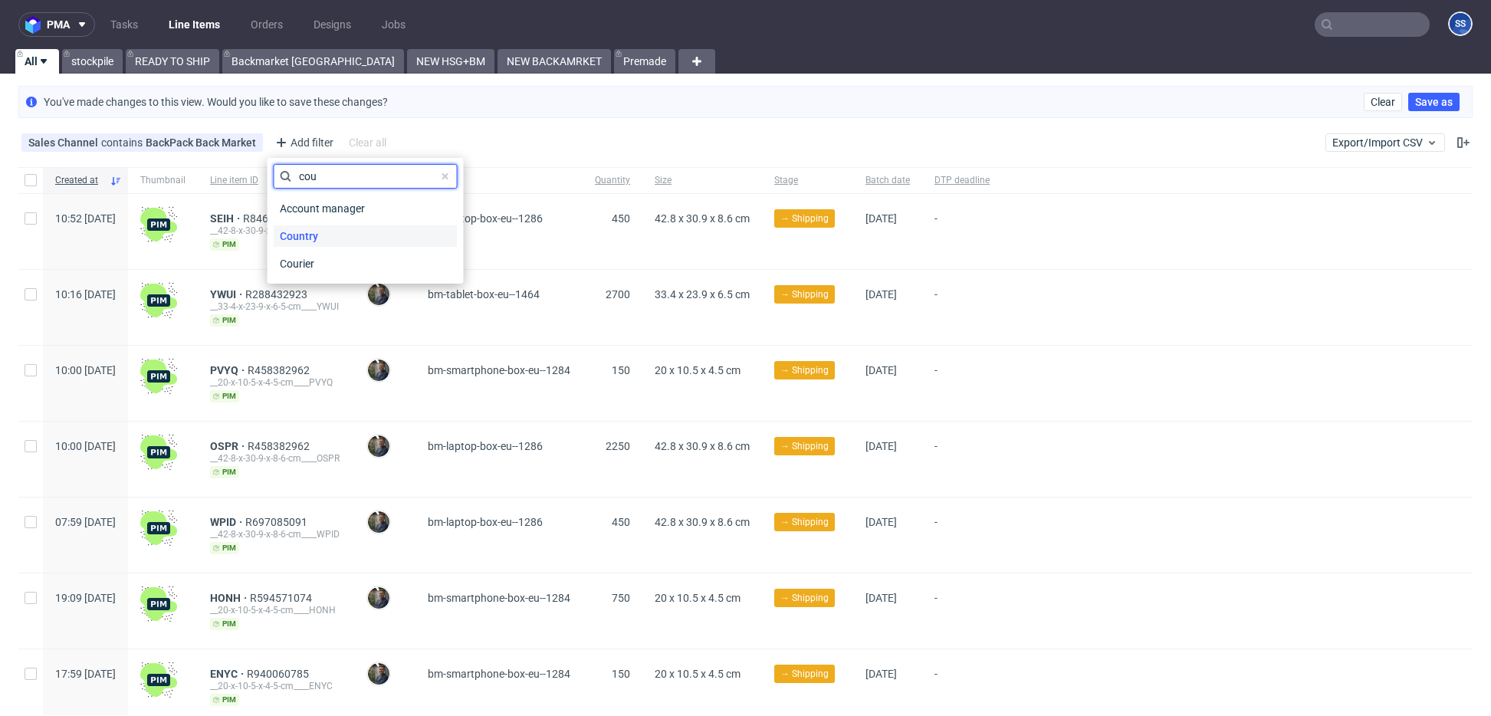
type input "cou"
click at [324, 234] on div "Country" at bounding box center [366, 235] width 184 height 21
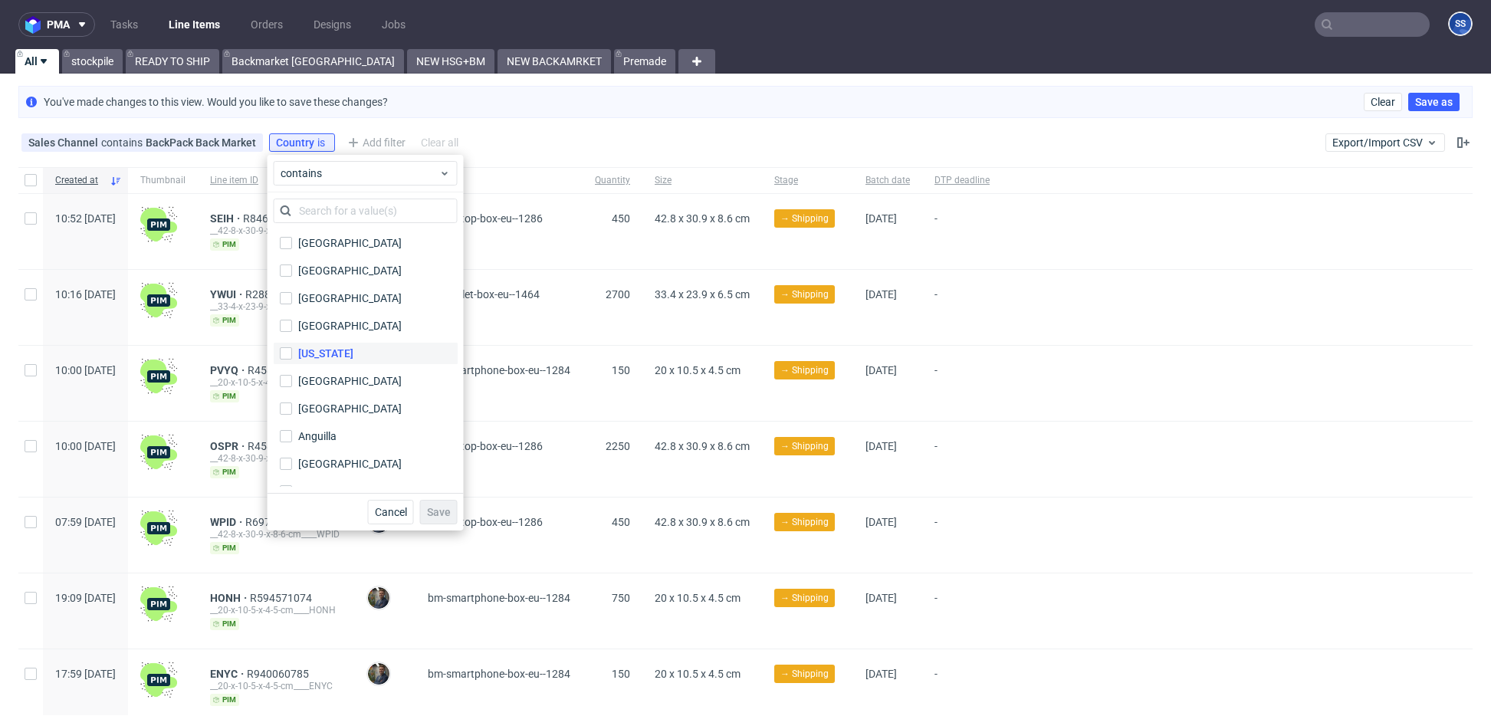
scroll to position [37, 0]
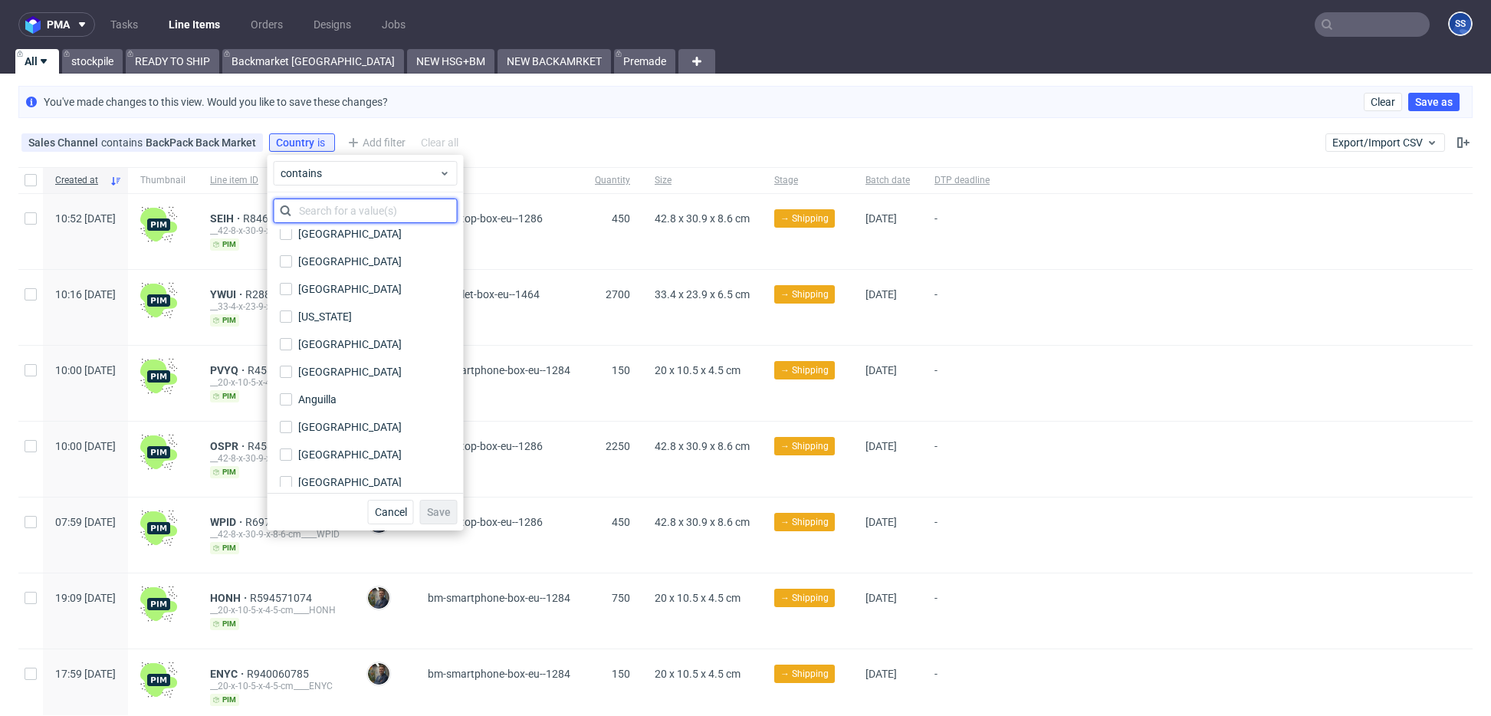
click at [351, 205] on input "text" at bounding box center [366, 211] width 184 height 25
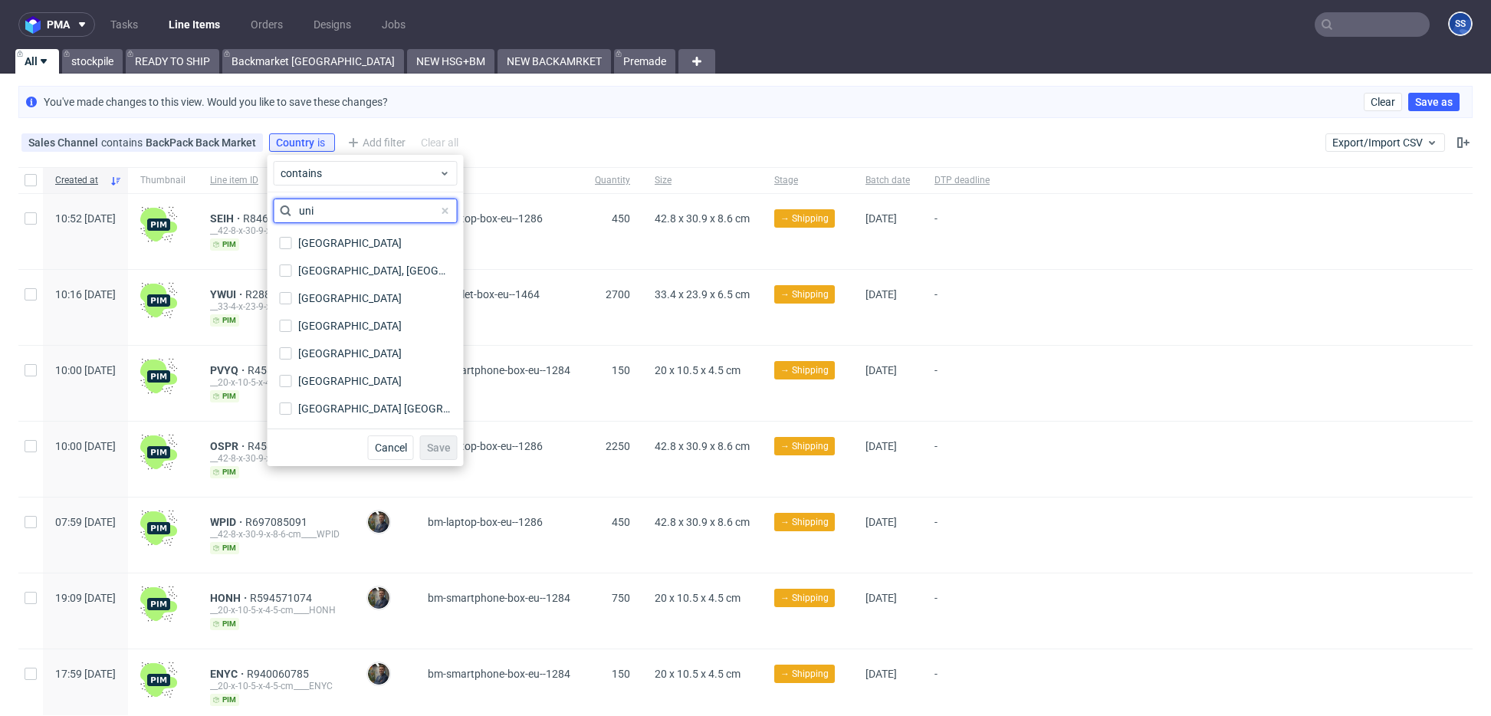
scroll to position [0, 0]
type input "uni"
click at [350, 353] on div "[GEOGRAPHIC_DATA]" at bounding box center [350, 353] width 104 height 15
click at [292, 353] on input "[GEOGRAPHIC_DATA]" at bounding box center [286, 353] width 12 height 12
checkbox input "true"
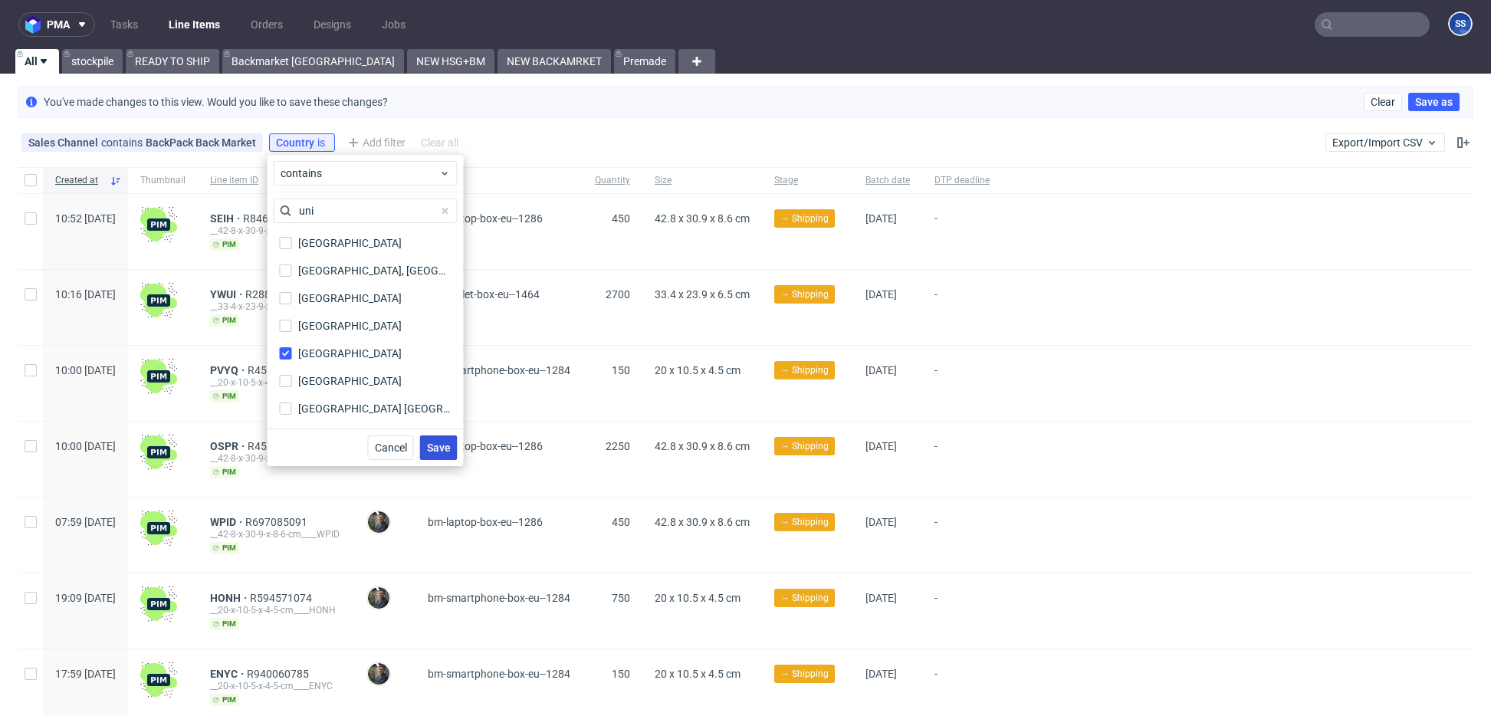
click at [433, 442] on span "Save" at bounding box center [439, 447] width 24 height 11
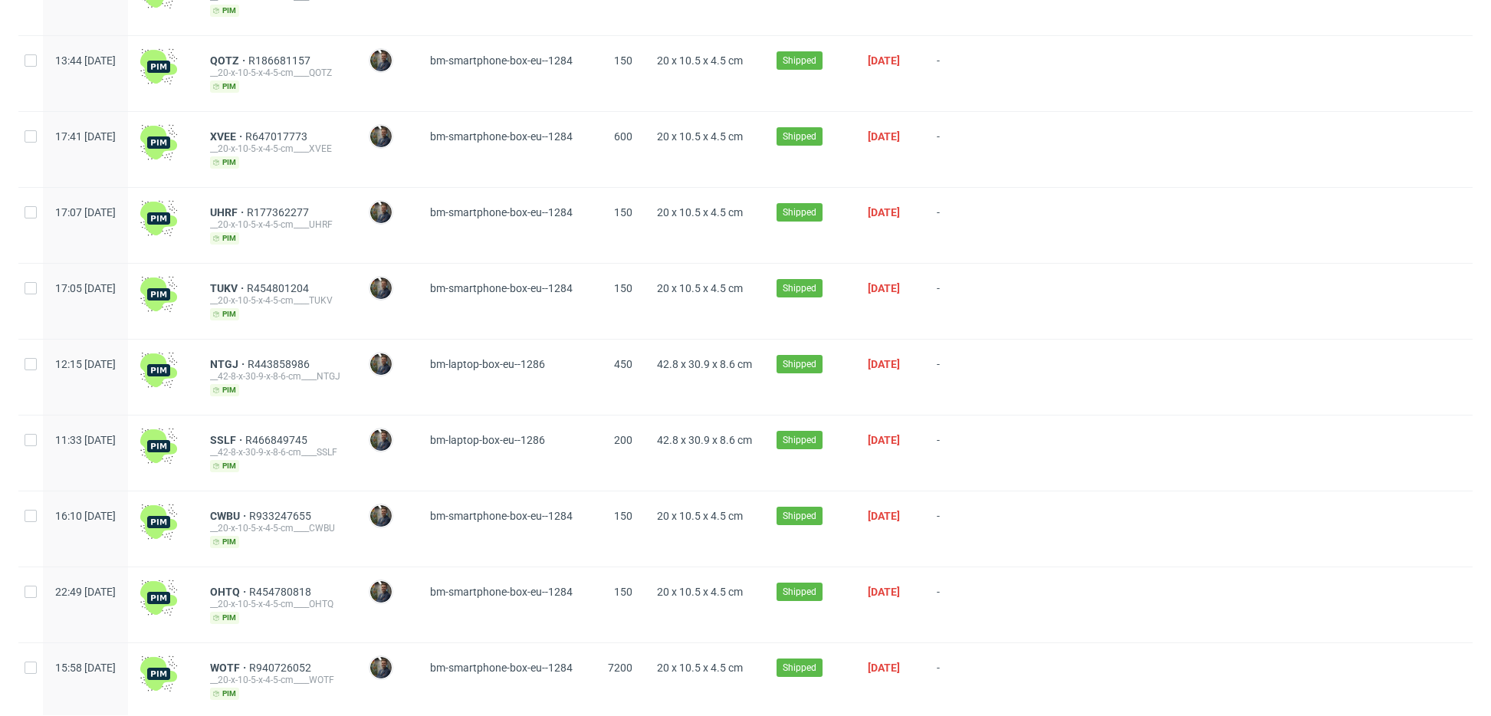
scroll to position [534, 0]
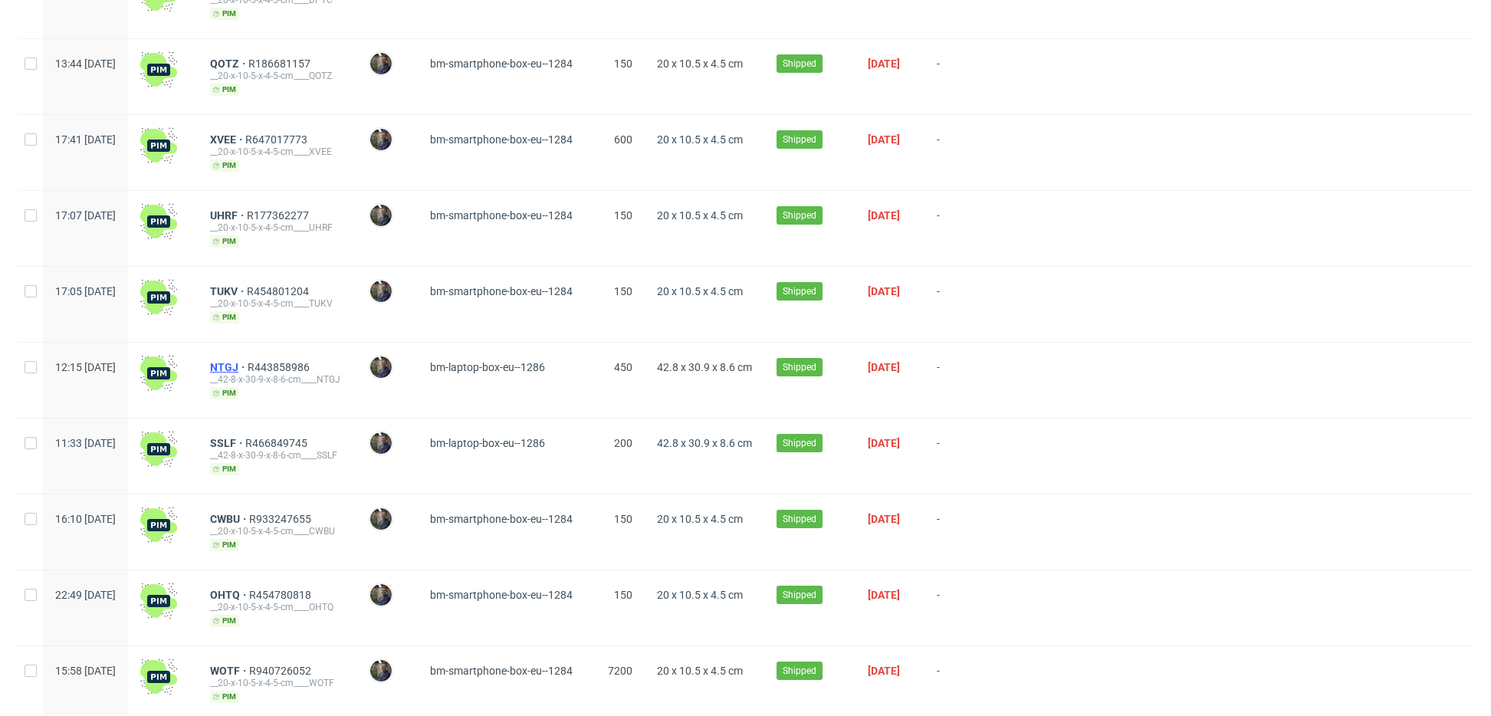
click at [248, 363] on span "NTGJ" at bounding box center [229, 367] width 38 height 12
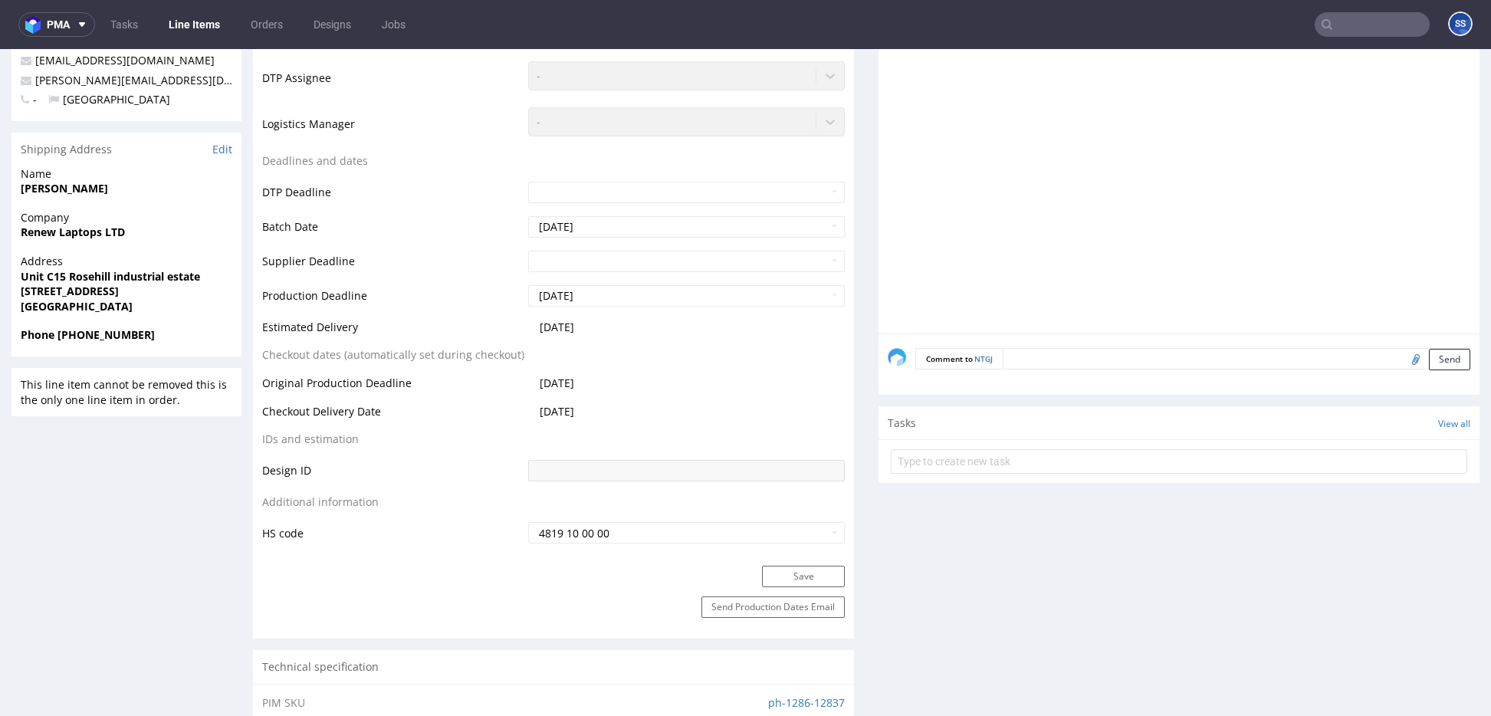
scroll to position [465, 0]
drag, startPoint x: 602, startPoint y: 410, endPoint x: 535, endPoint y: 373, distance: 76.2
click at [535, 373] on tbody "Production Status Waiting for Artwork Waiting for Diecut Waiting for Mockup Wai…" at bounding box center [553, 214] width 583 height 658
click at [624, 400] on td "[DATE]" at bounding box center [684, 414] width 321 height 28
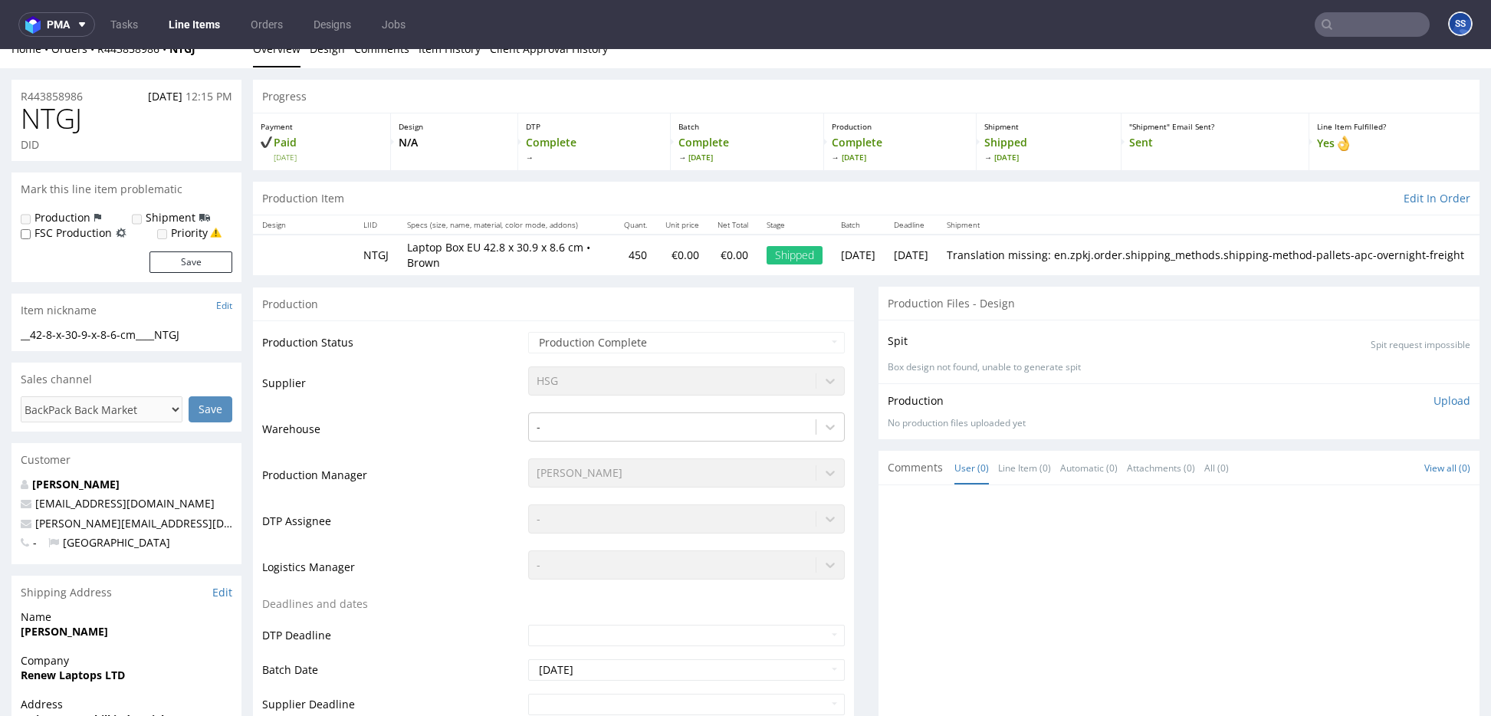
scroll to position [0, 0]
